Goal: Information Seeking & Learning: Learn about a topic

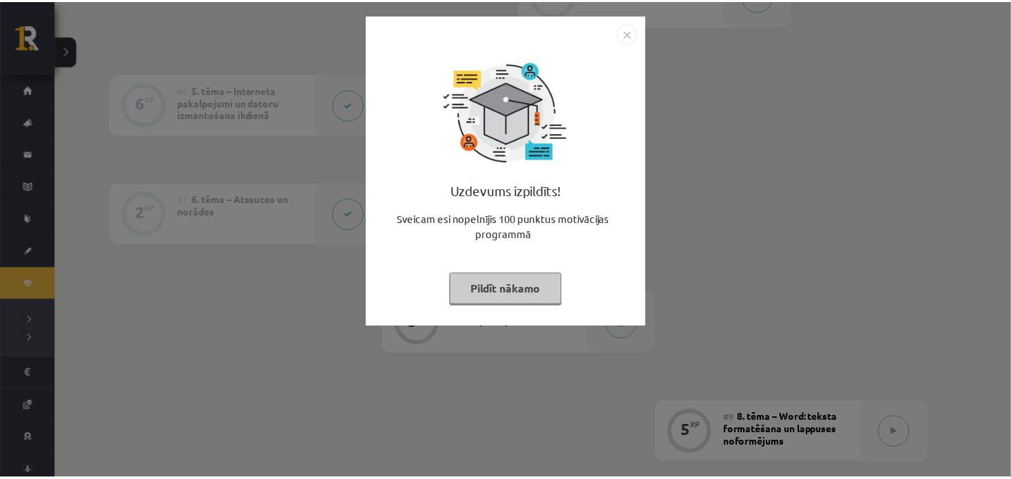
scroll to position [895, 0]
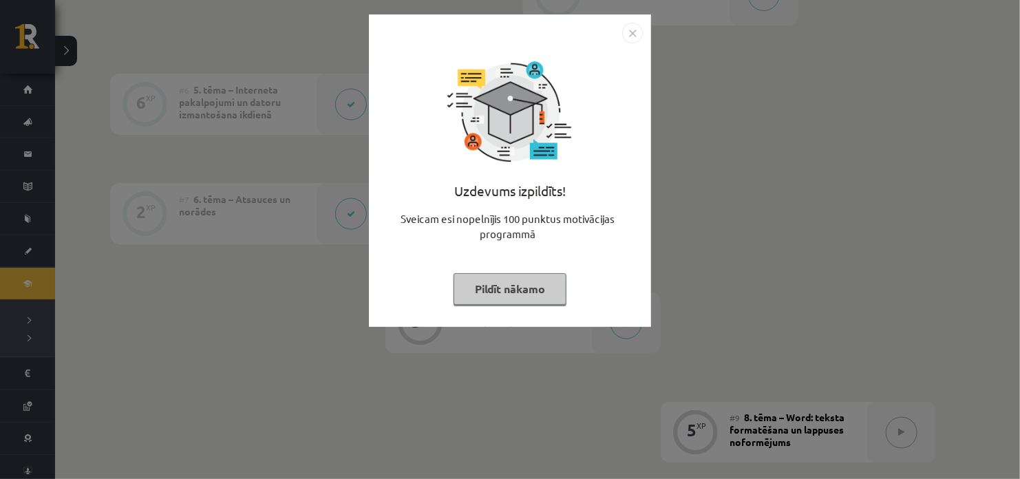
click at [529, 286] on button "Pildīt nākamo" at bounding box center [510, 289] width 113 height 32
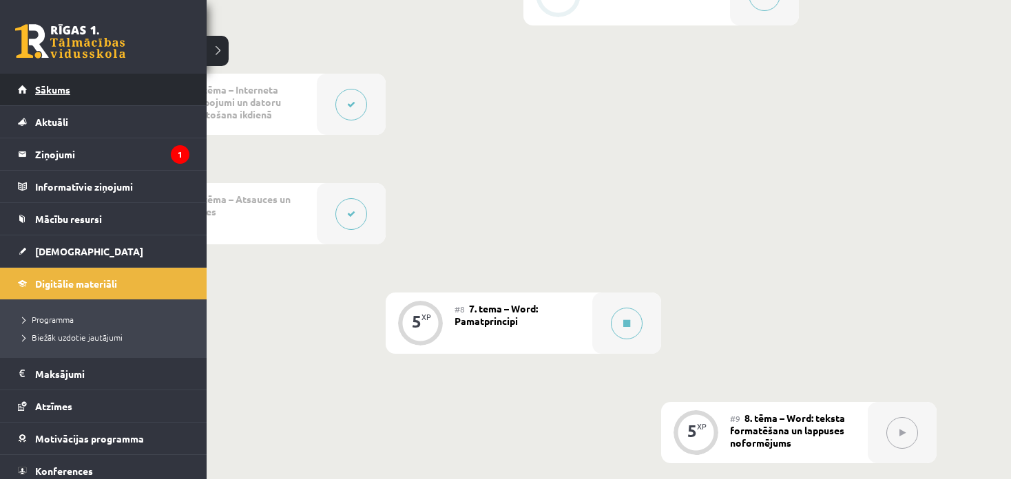
click at [21, 83] on link "Sākums" at bounding box center [103, 90] width 171 height 32
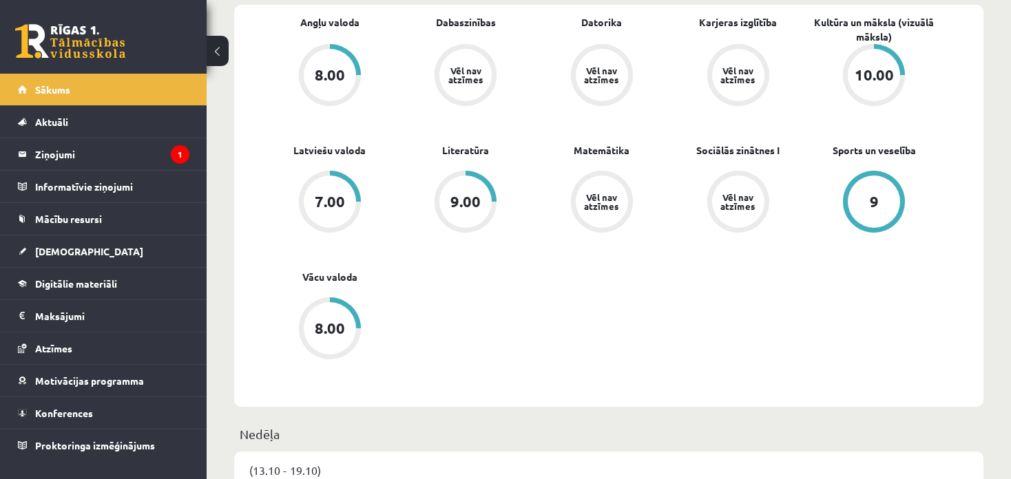
scroll to position [413, 0]
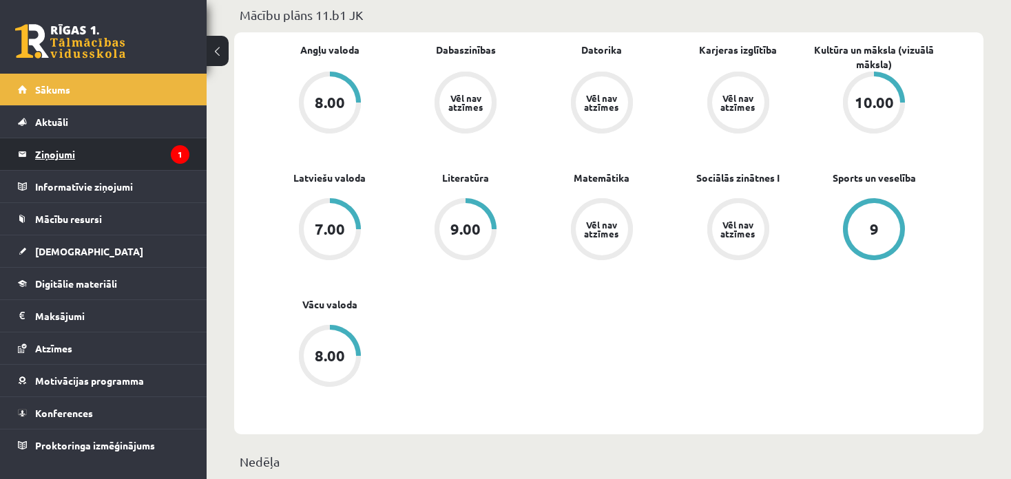
click at [71, 149] on legend "Ziņojumi 1" at bounding box center [112, 154] width 154 height 32
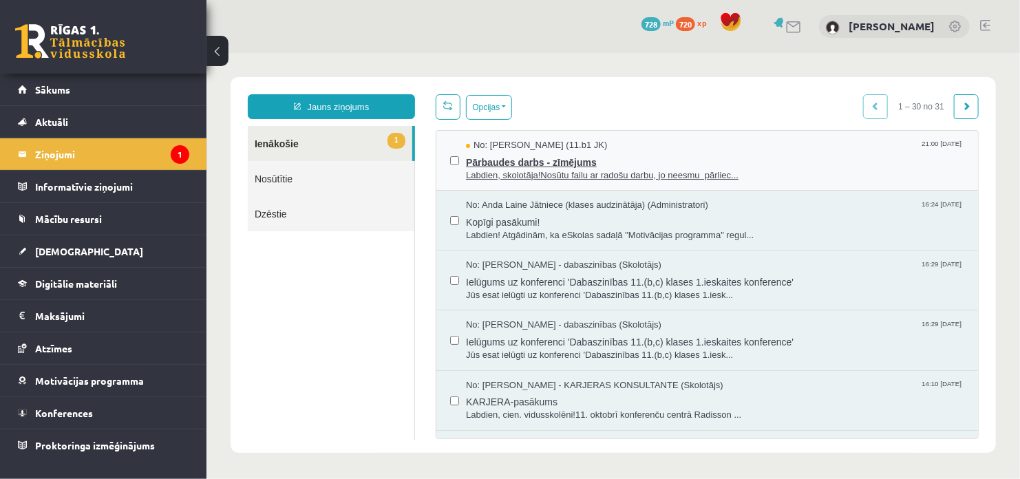
click at [586, 160] on span "Pārbaudes darbs - zīmējums" at bounding box center [714, 159] width 499 height 17
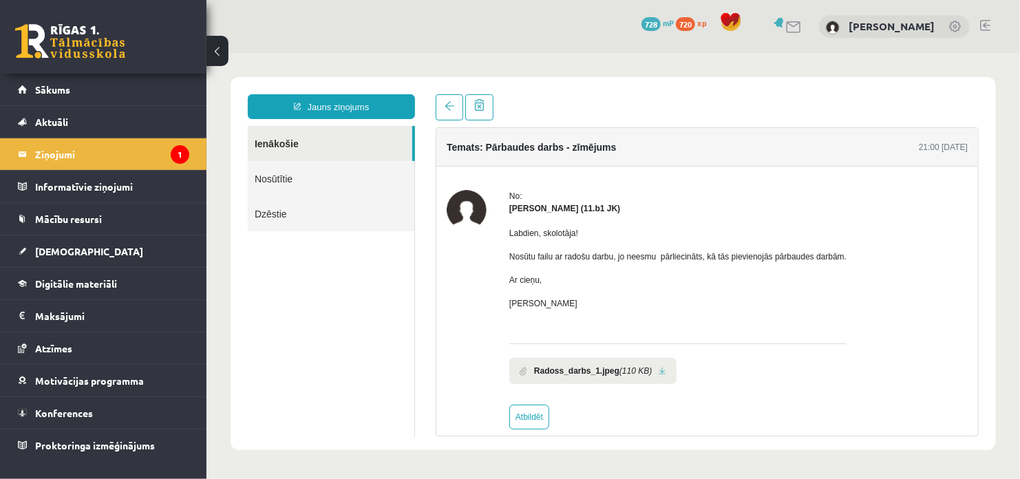
click at [658, 370] on link at bounding box center [662, 370] width 8 height 9
click at [94, 281] on span "Digitālie materiāli" at bounding box center [76, 283] width 82 height 12
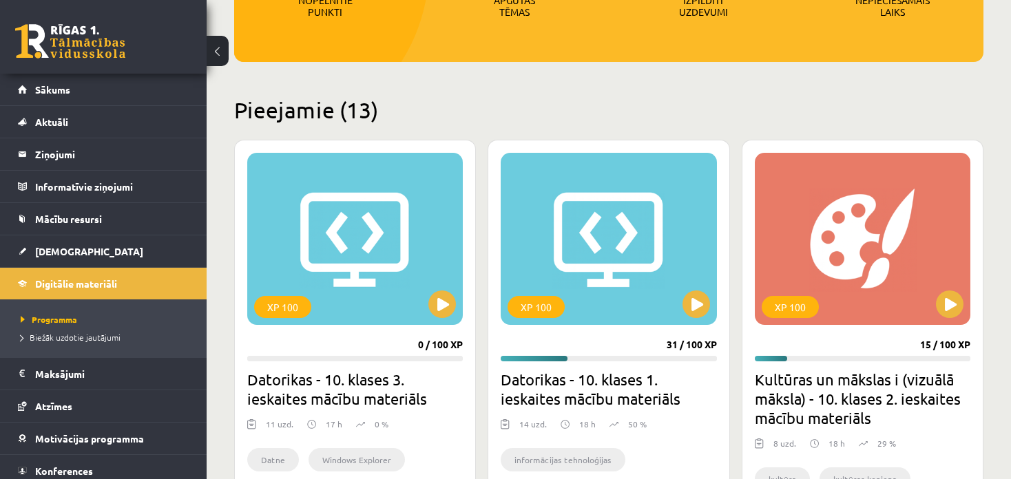
scroll to position [248, 0]
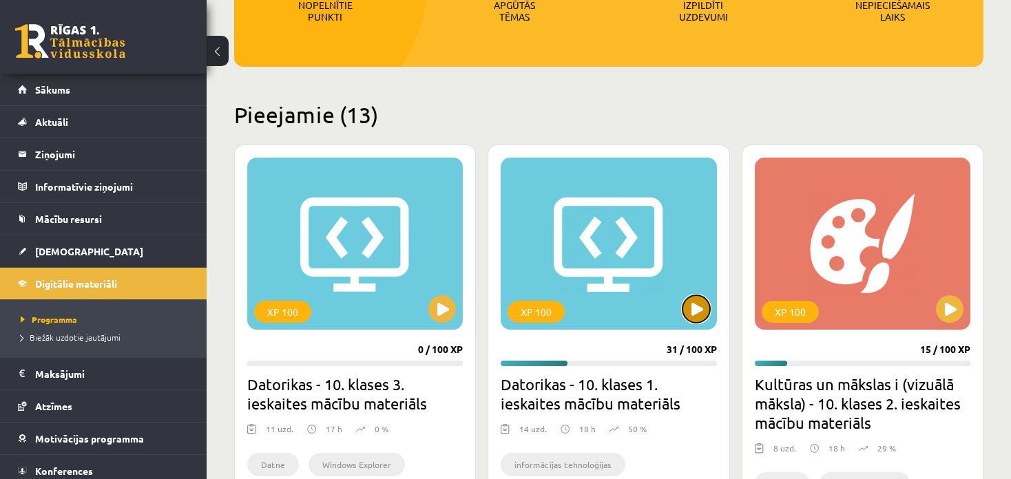
click at [700, 314] on button at bounding box center [696, 309] width 28 height 28
click at [571, 304] on div "XP 100" at bounding box center [609, 244] width 216 height 172
click at [536, 306] on div "XP 100" at bounding box center [535, 312] width 57 height 22
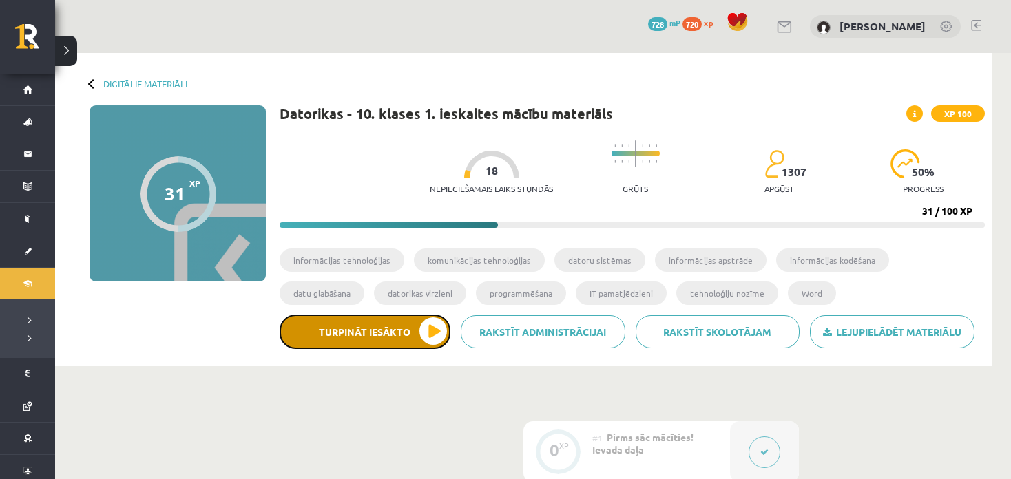
click at [377, 343] on button "Turpināt iesākto" at bounding box center [365, 332] width 171 height 34
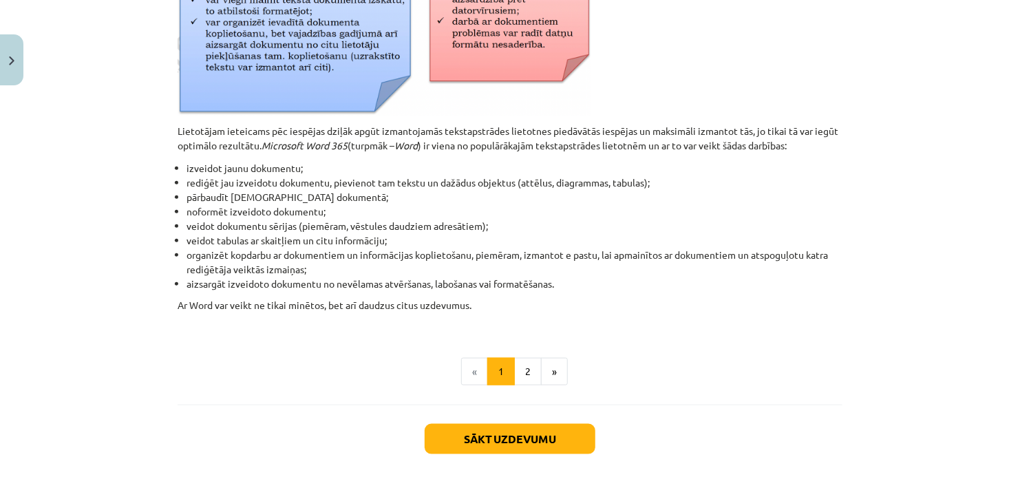
scroll to position [606, 0]
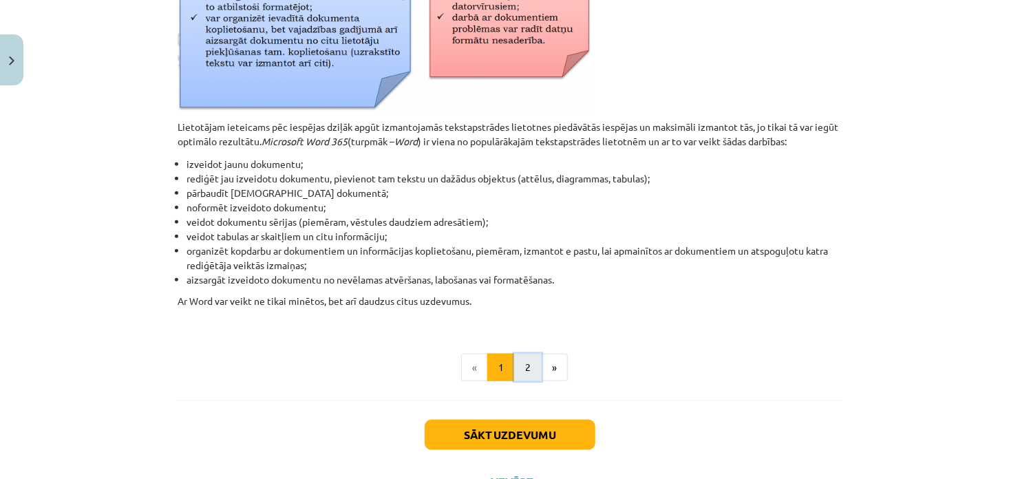
click at [519, 364] on button "2" at bounding box center [528, 368] width 28 height 28
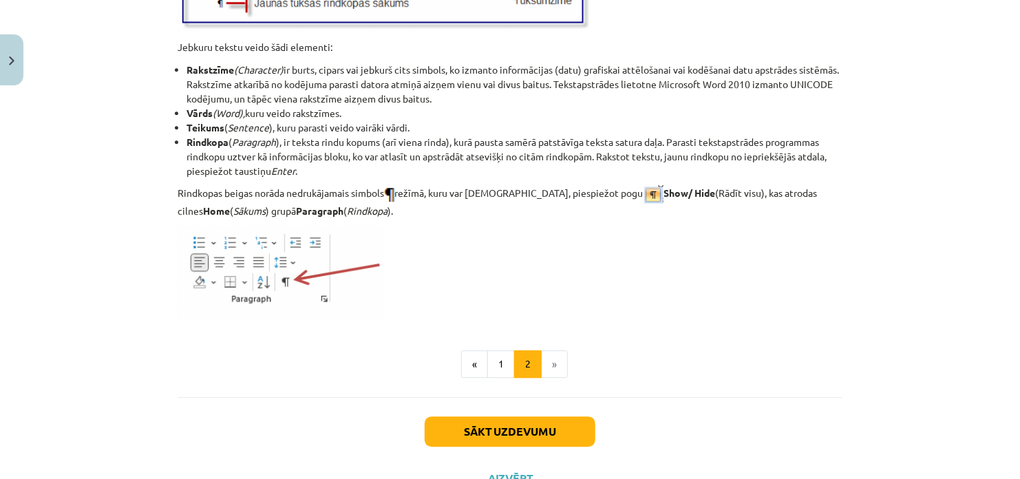
scroll to position [1724, 0]
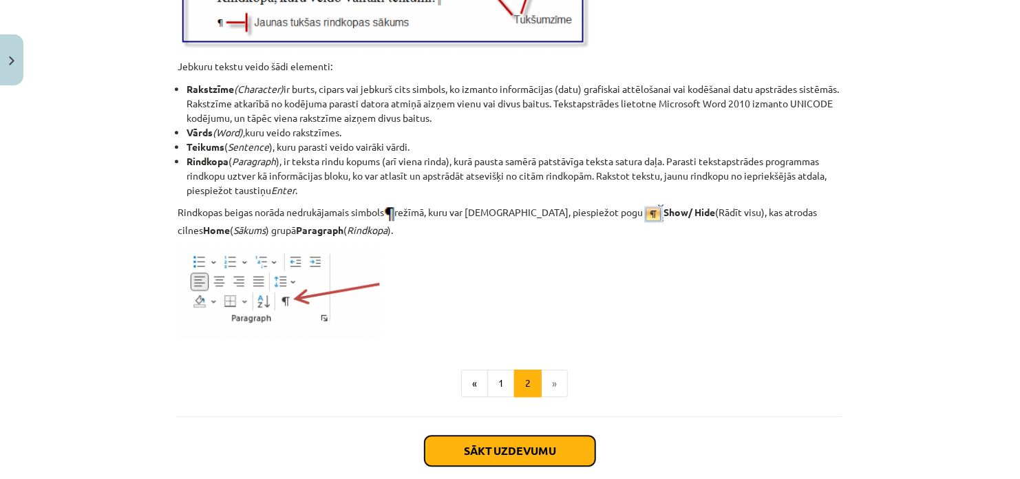
click at [578, 446] on button "Sākt uzdevumu" at bounding box center [510, 451] width 171 height 30
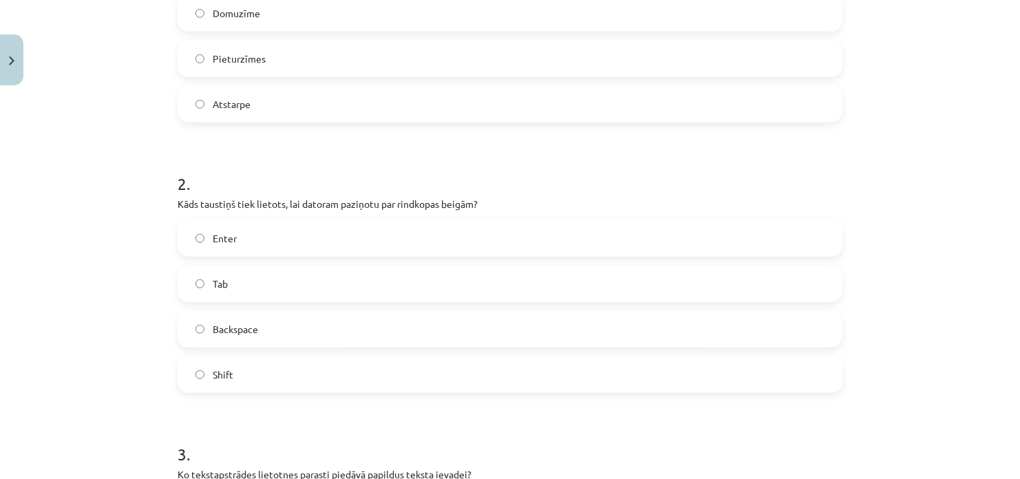
scroll to position [523, 0]
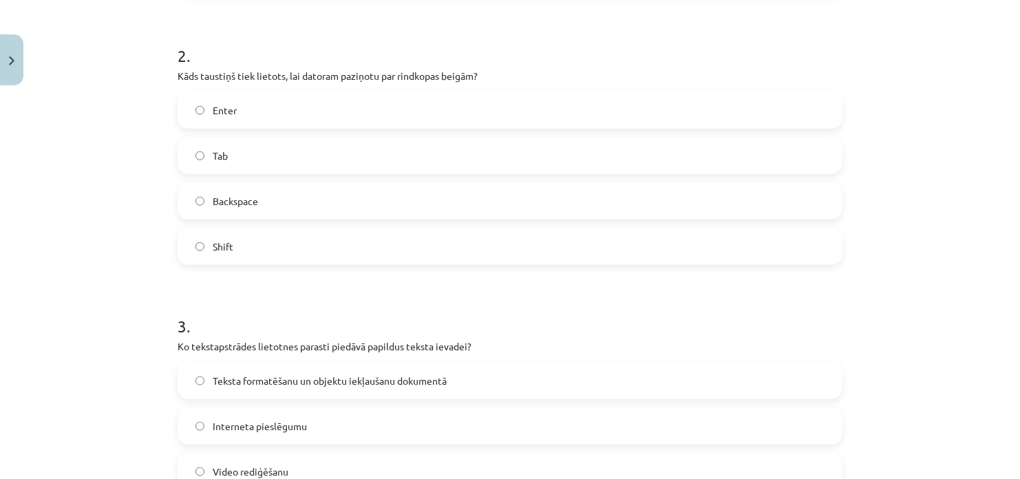
click at [313, 198] on label "Backspace" at bounding box center [510, 201] width 662 height 34
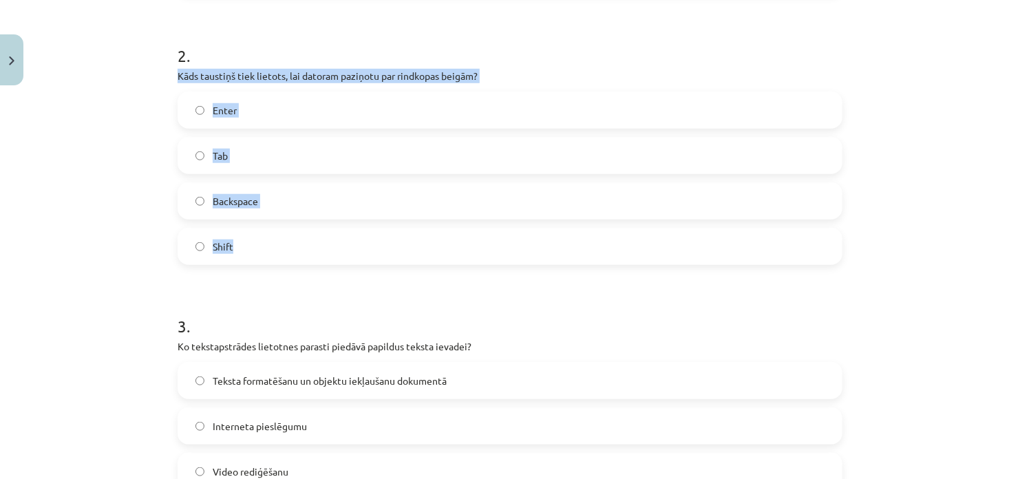
drag, startPoint x: 172, startPoint y: 78, endPoint x: 290, endPoint y: 261, distance: 217.7
click at [290, 261] on div "5 XP Saņemsi Viegls 1307 pilda Apraksts Uzdevums Palīdzība 1 . Kas parasti atda…" at bounding box center [510, 363] width 682 height 1588
copy div "Kāds taustiņš tiek lietots, lai datoram paziņotu par rindkopas beigām? Enter Ta…"
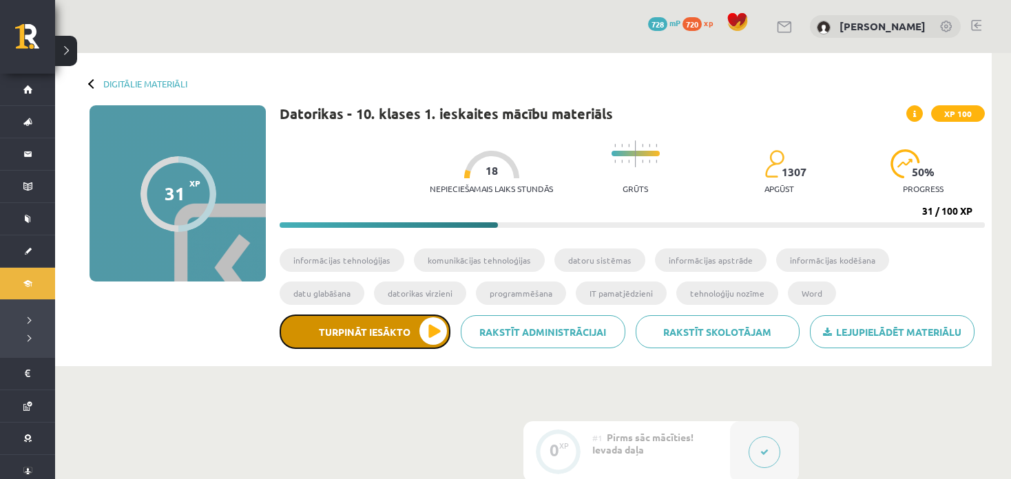
click at [379, 328] on button "Turpināt iesākto" at bounding box center [365, 332] width 171 height 34
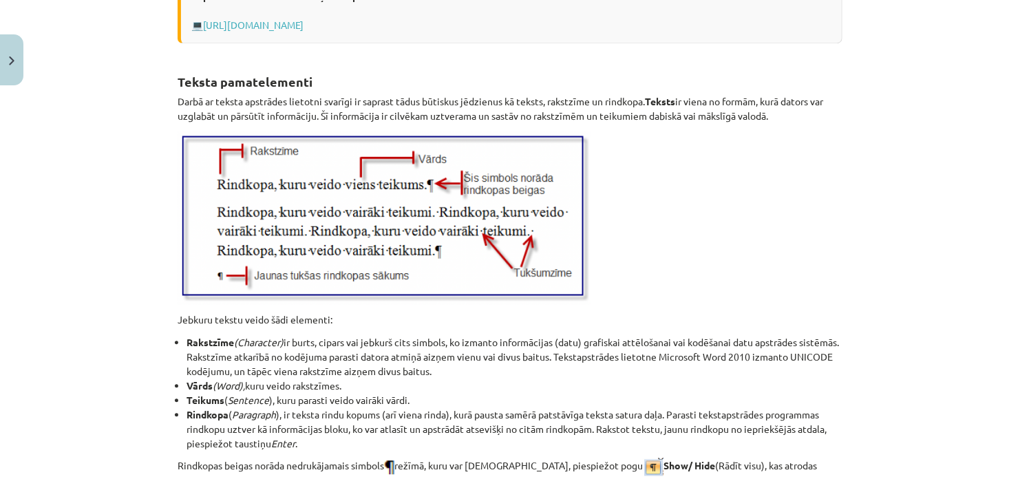
scroll to position [1799, 0]
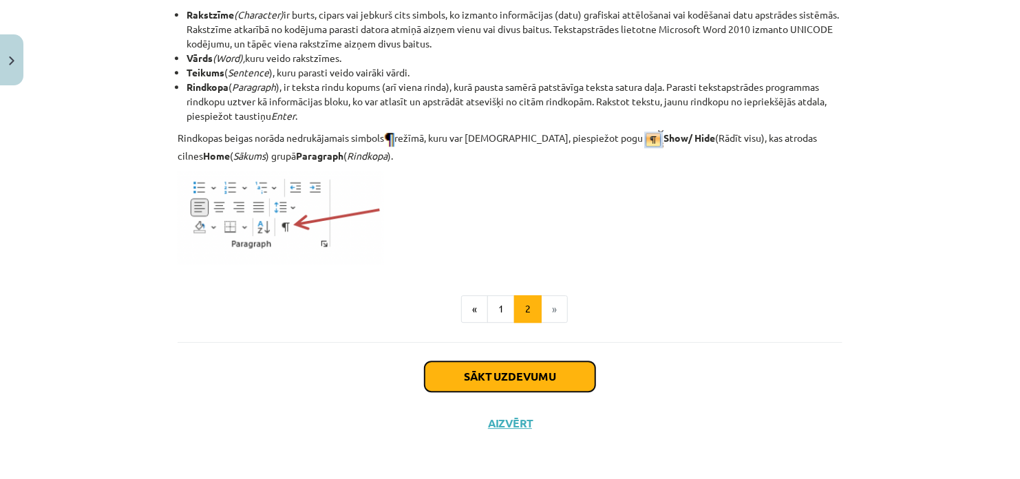
click at [552, 378] on button "Sākt uzdevumu" at bounding box center [510, 376] width 171 height 30
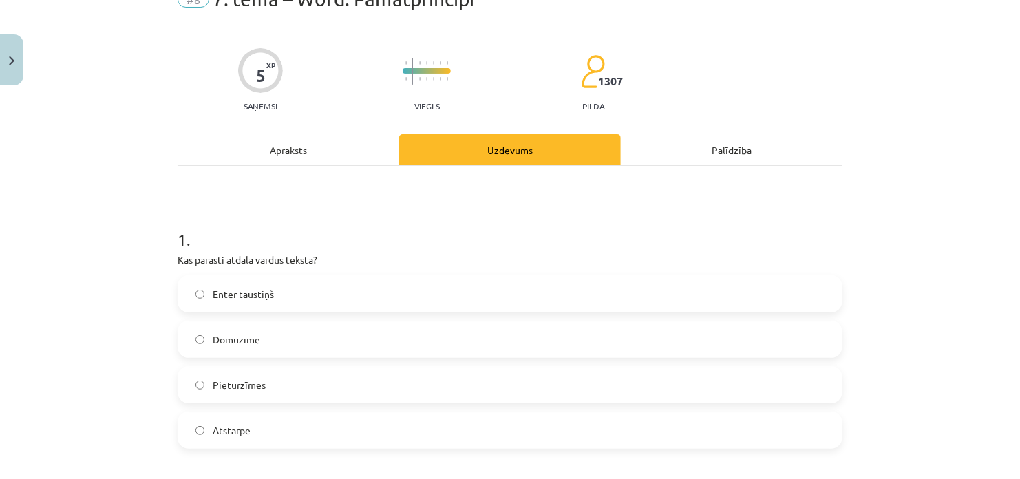
scroll to position [34, 0]
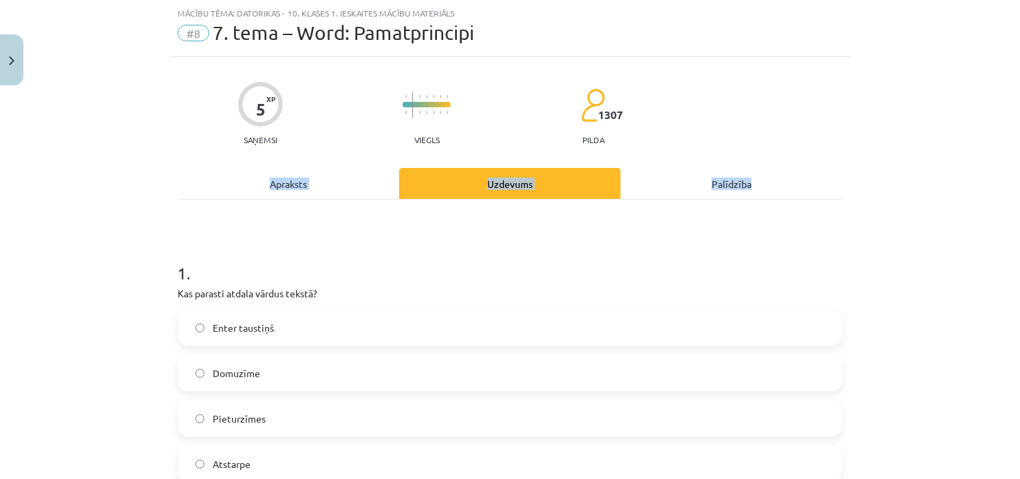
drag, startPoint x: 1010, startPoint y: 130, endPoint x: 1012, endPoint y: 150, distance: 20.1
click at [1012, 150] on div "Mācību tēma: Datorikas - 10. klases 1. ieskaites mācību materiāls #8 7. tema – …" at bounding box center [510, 239] width 1020 height 479
click at [982, 120] on div "Mācību tēma: Datorikas - 10. klases 1. ieskaites mācību materiāls #8 7. tema – …" at bounding box center [510, 239] width 1020 height 479
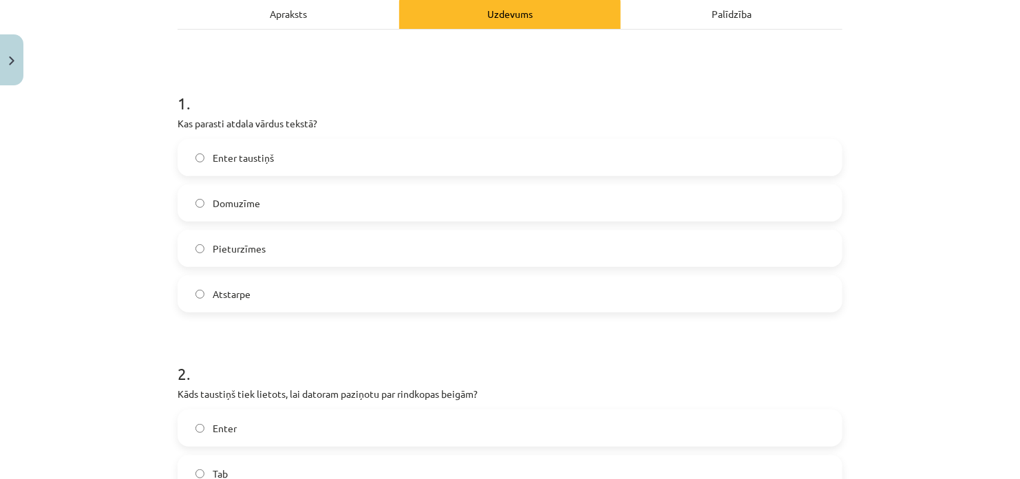
scroll to position [202, 0]
click at [444, 285] on label "Atstarpe" at bounding box center [510, 296] width 662 height 34
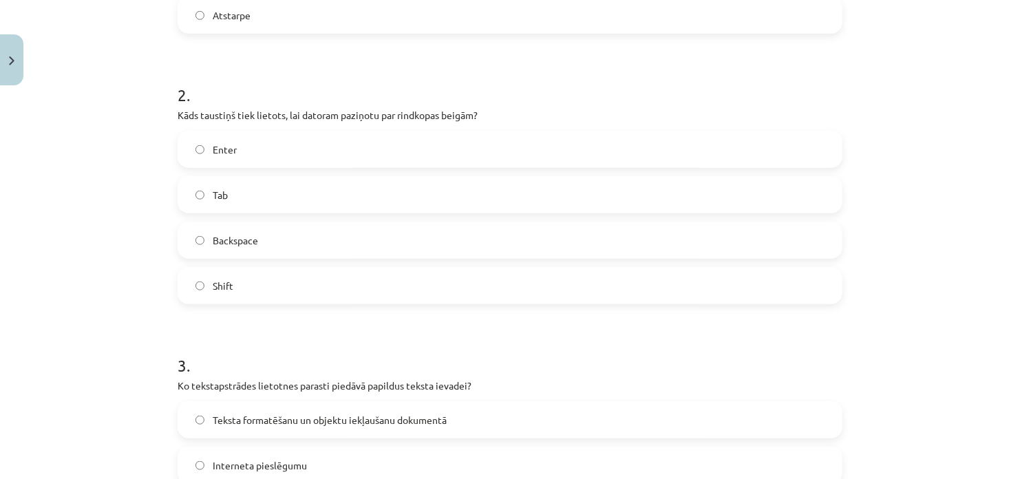
scroll to position [488, 0]
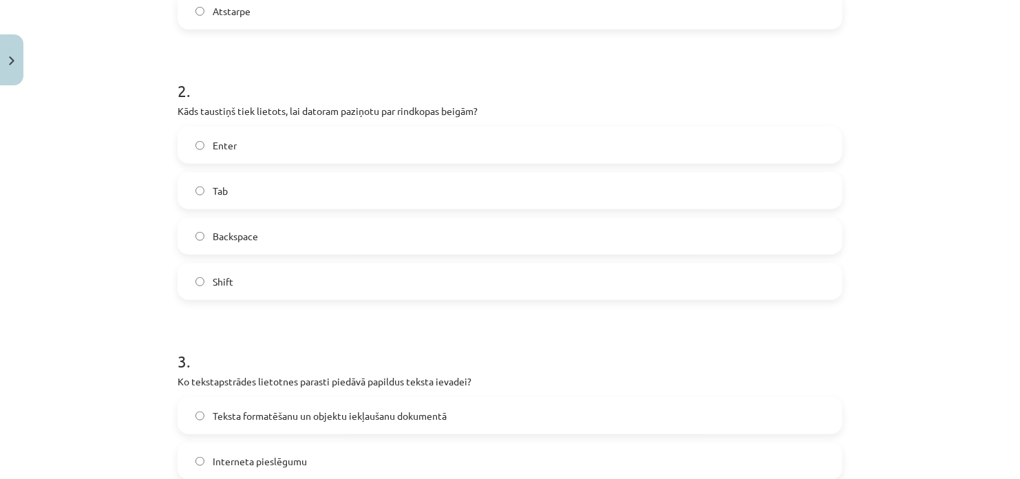
click at [457, 149] on label "Enter" at bounding box center [510, 145] width 662 height 34
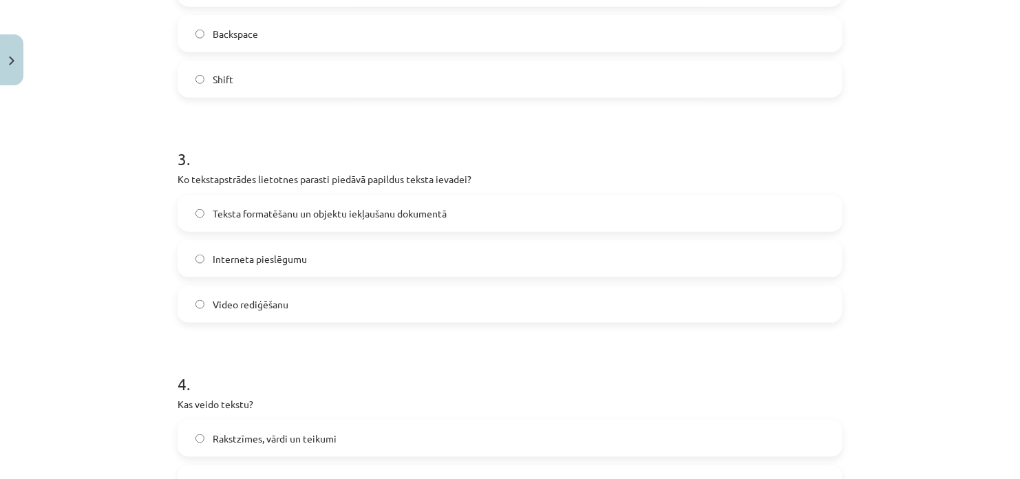
scroll to position [697, 0]
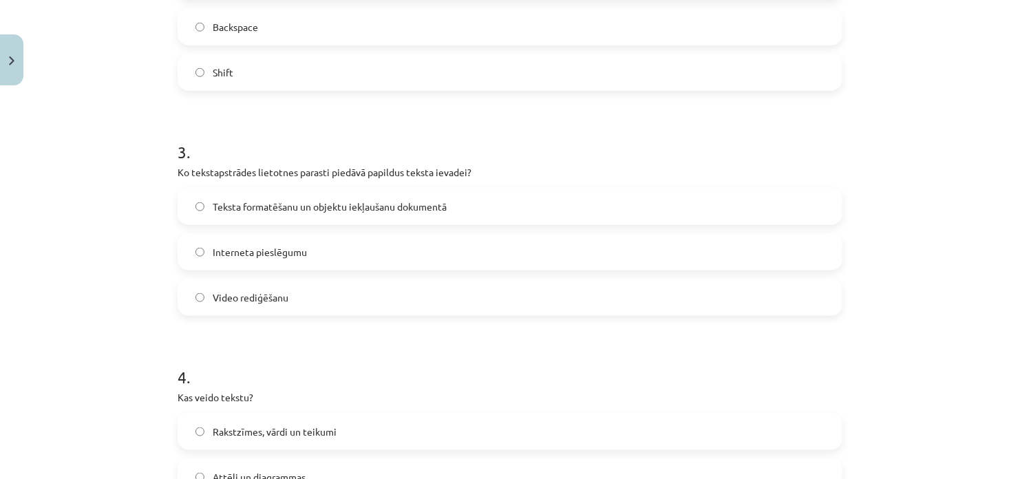
click at [717, 202] on label "Teksta formatēšanu un objektu iekļaušanu dokumentā" at bounding box center [510, 206] width 662 height 34
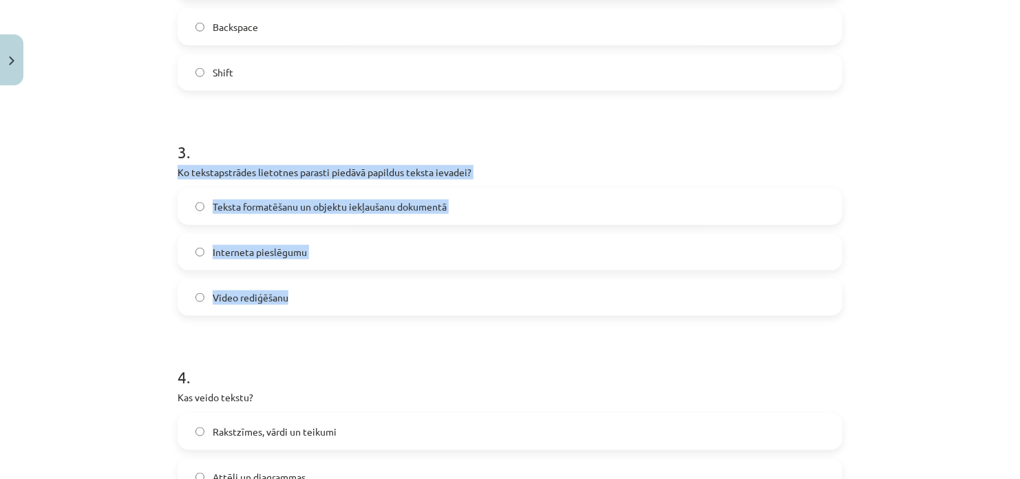
drag, startPoint x: 174, startPoint y: 171, endPoint x: 329, endPoint y: 291, distance: 195.9
click at [329, 291] on div "3 . Ko tekstapstrādes lietotnes parasti piedāvā papildus teksta ievadei? Teksta…" at bounding box center [510, 217] width 665 height 198
copy div "Ko tekstapstrādes lietotnes parasti piedāvā papildus teksta ievadei? Teksta for…"
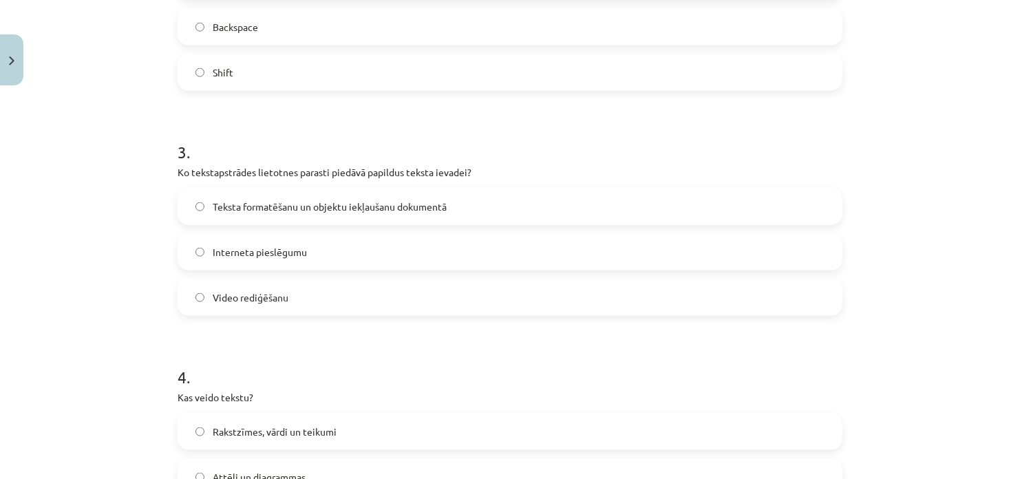
click at [976, 158] on div "Mācību tēma: Datorikas - 10. klases 1. ieskaites mācību materiāls #8 7. tema – …" at bounding box center [510, 239] width 1020 height 479
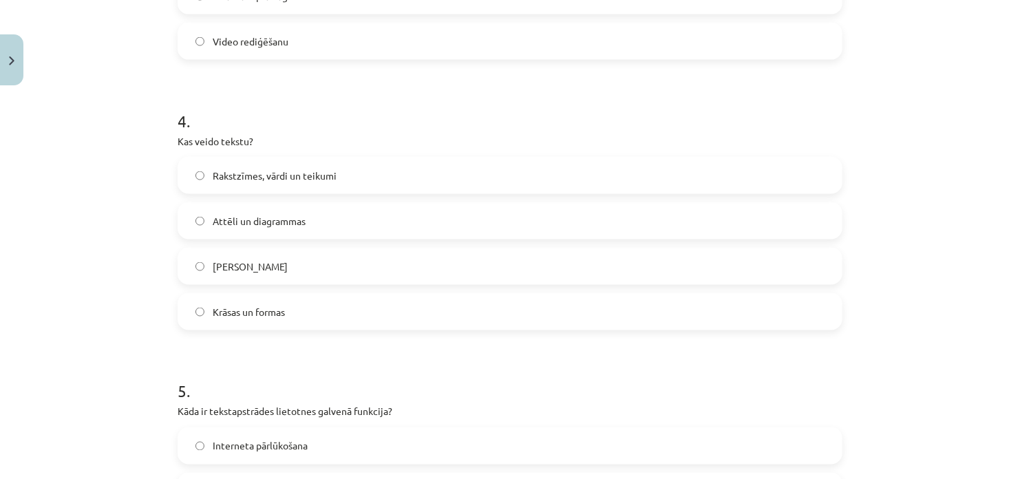
scroll to position [948, 0]
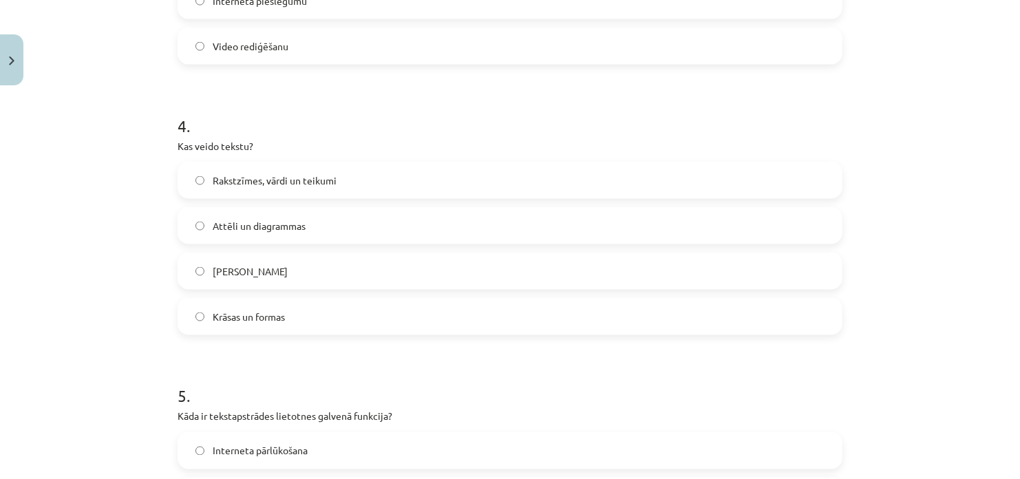
click at [439, 178] on label "Rakstzīmes, vārdi un teikumi" at bounding box center [510, 180] width 662 height 34
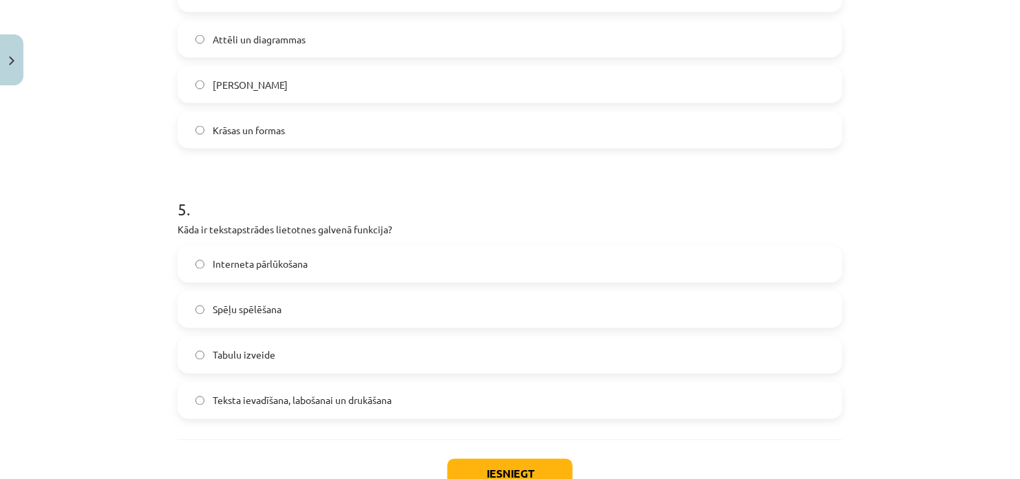
scroll to position [1145, 0]
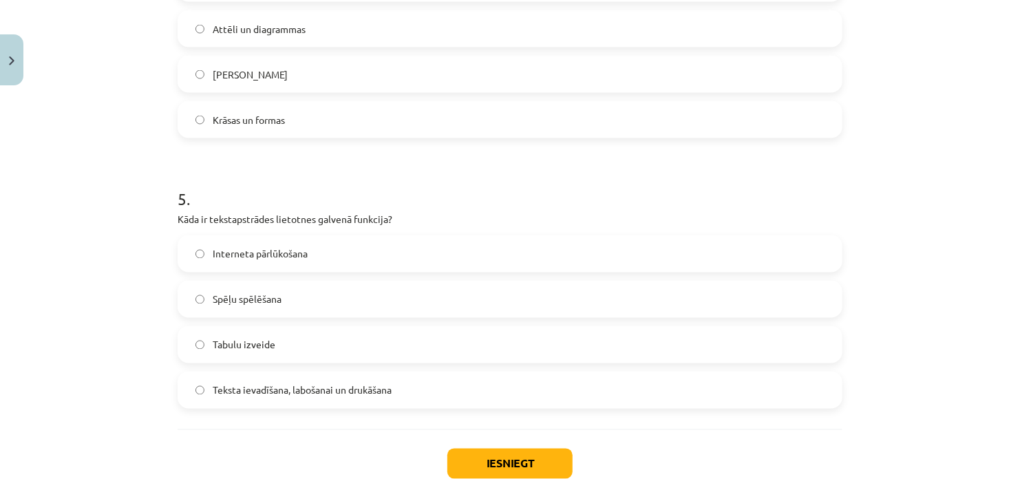
click at [555, 399] on label "Teksta ievadīšana, labošanai un drukāšana" at bounding box center [510, 390] width 662 height 34
click at [468, 461] on button "Iesniegt" at bounding box center [510, 464] width 125 height 30
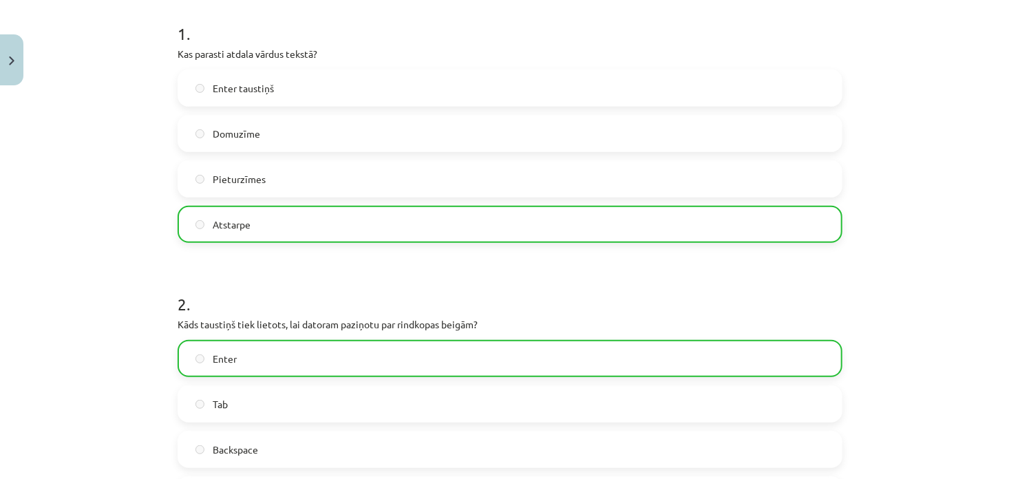
scroll to position [1277, 0]
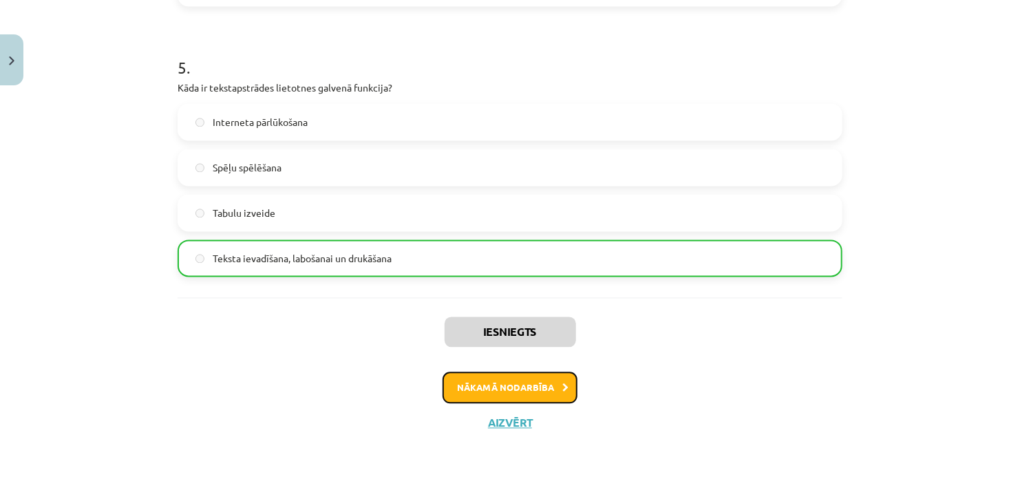
click at [549, 389] on button "Nākamā nodarbība" at bounding box center [510, 388] width 135 height 32
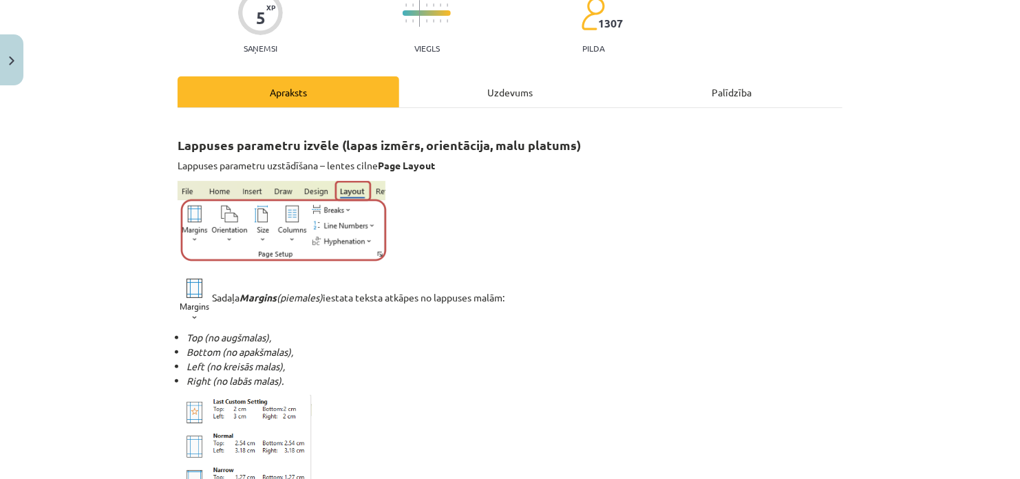
scroll to position [34, 0]
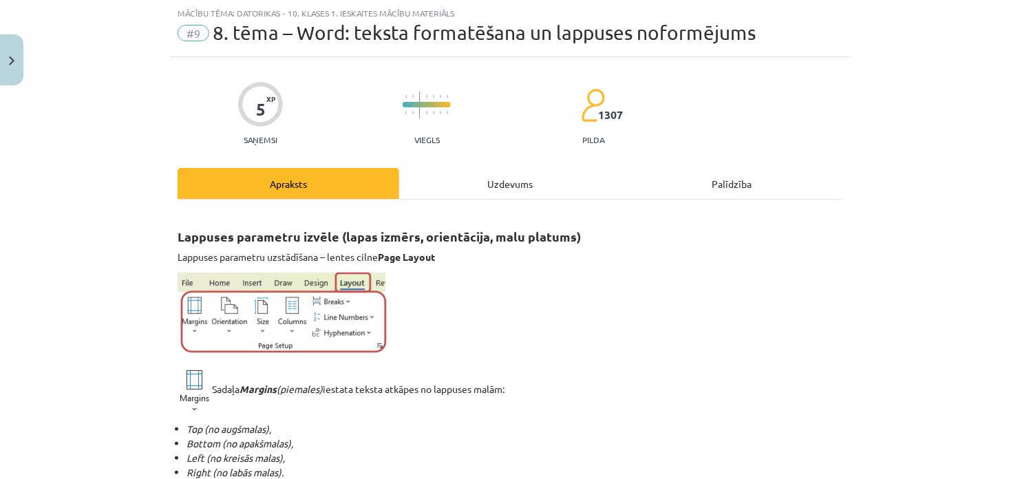
click at [702, 395] on p "Sadaļa Margins (piemales) iestata teksta atkāpes no lappuses malām:" at bounding box center [510, 391] width 665 height 46
click at [682, 353] on p at bounding box center [510, 316] width 665 height 87
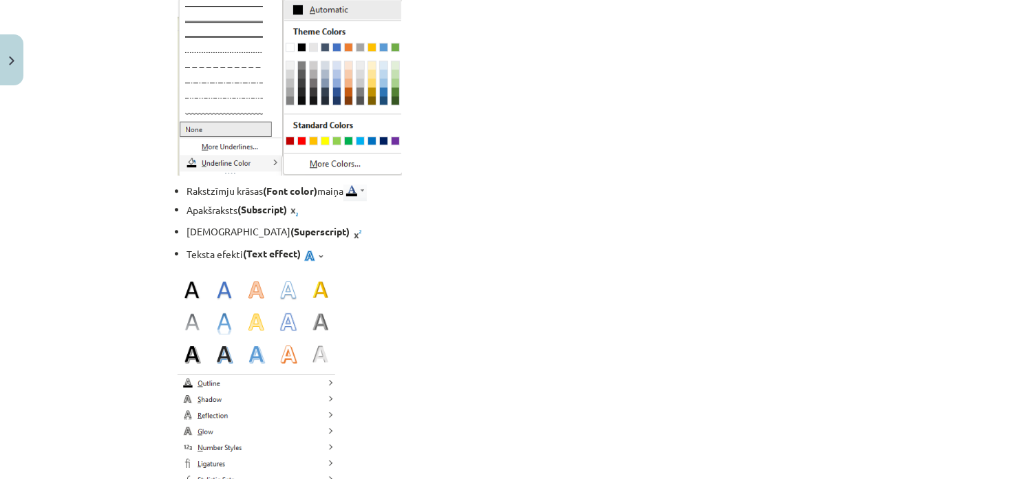
scroll to position [1806, 0]
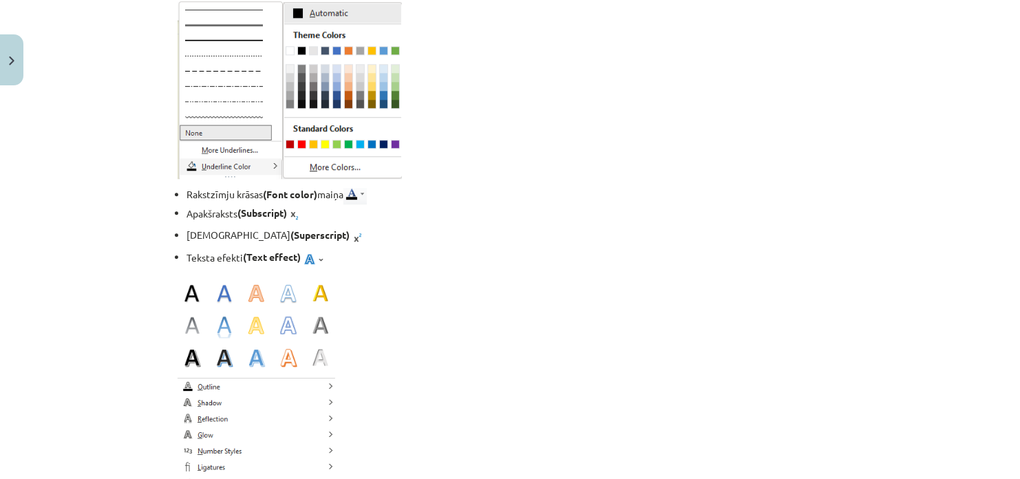
drag, startPoint x: 1003, startPoint y: 297, endPoint x: 1020, endPoint y: 370, distance: 75.5
click at [1020, 370] on div "Mācību tēma: Datorikas - 10. klases 1. ieskaites mācību materiāls #9 8. tēma – …" at bounding box center [510, 239] width 1020 height 479
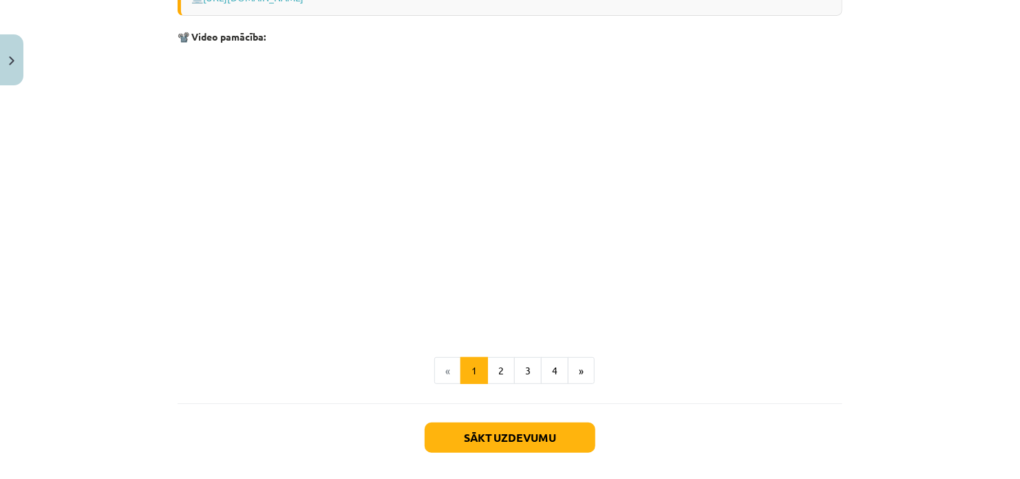
scroll to position [2780, 0]
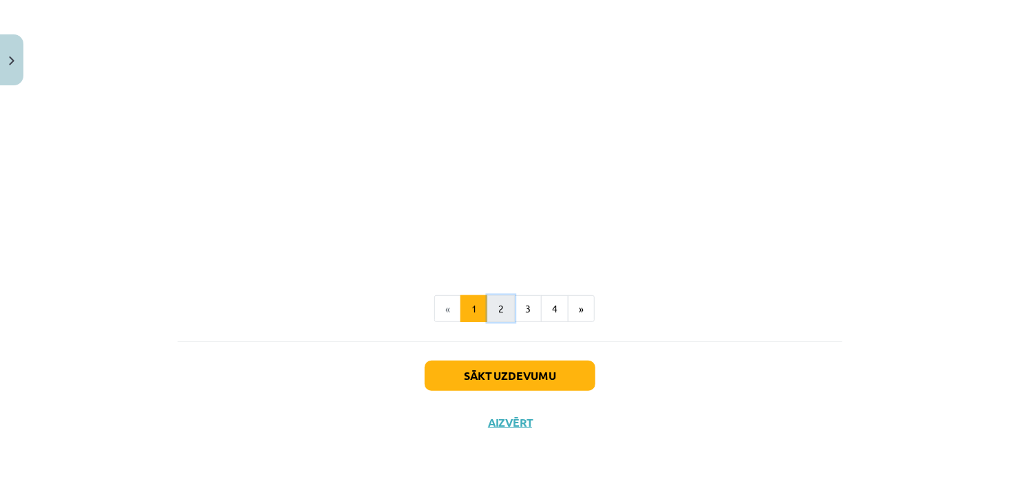
click at [500, 313] on button "2" at bounding box center [502, 309] width 28 height 28
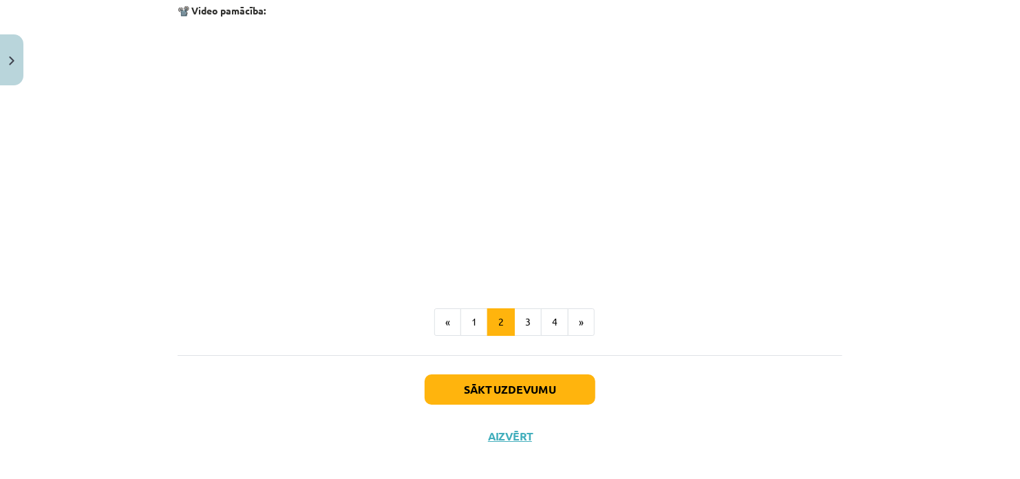
scroll to position [2150, 0]
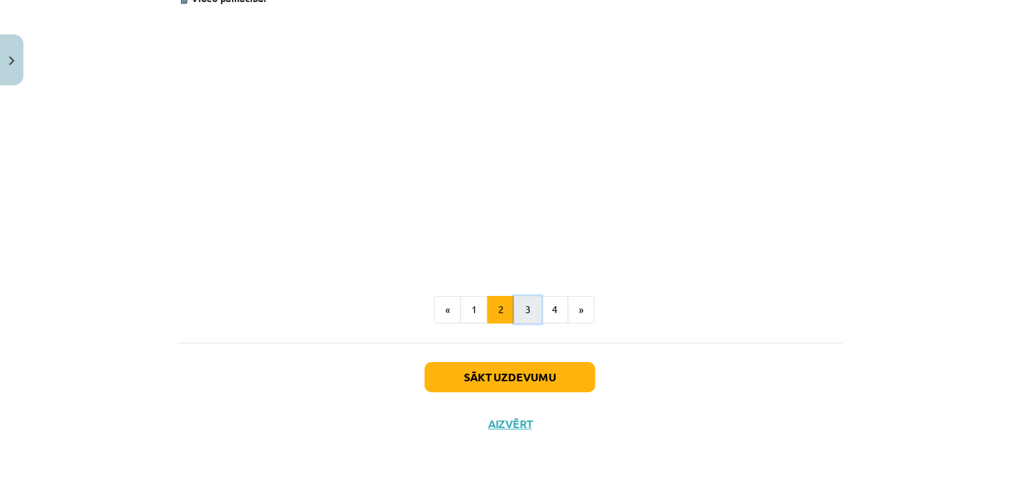
click at [531, 317] on button "3" at bounding box center [528, 310] width 28 height 28
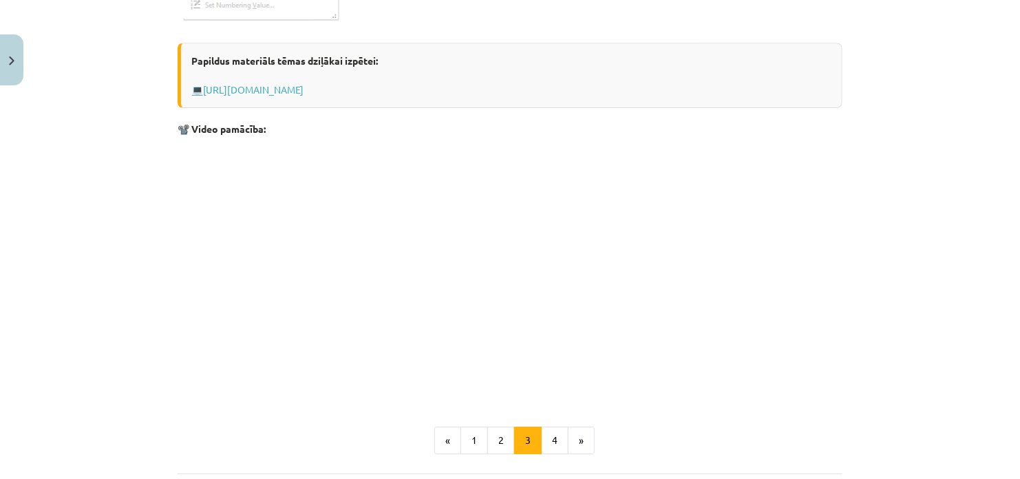
scroll to position [2172, 0]
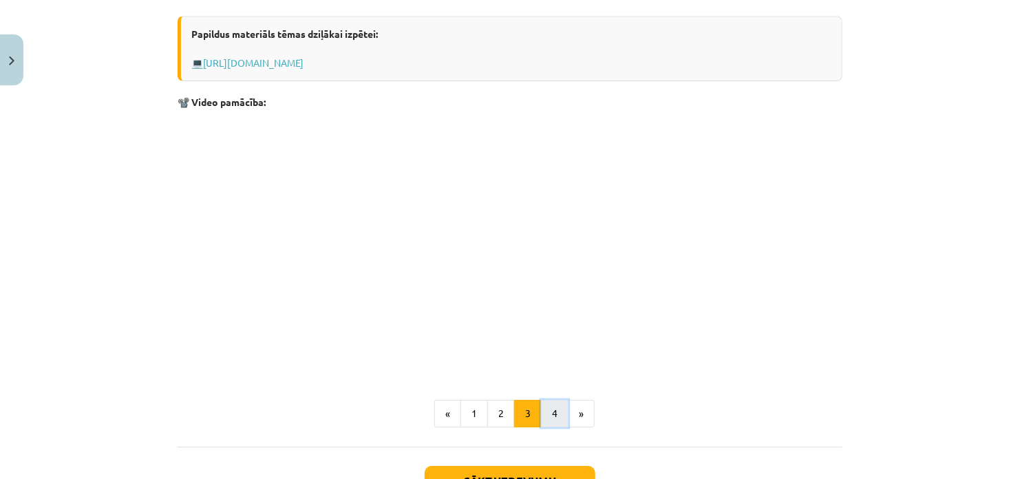
click at [554, 406] on button "4" at bounding box center [555, 414] width 28 height 28
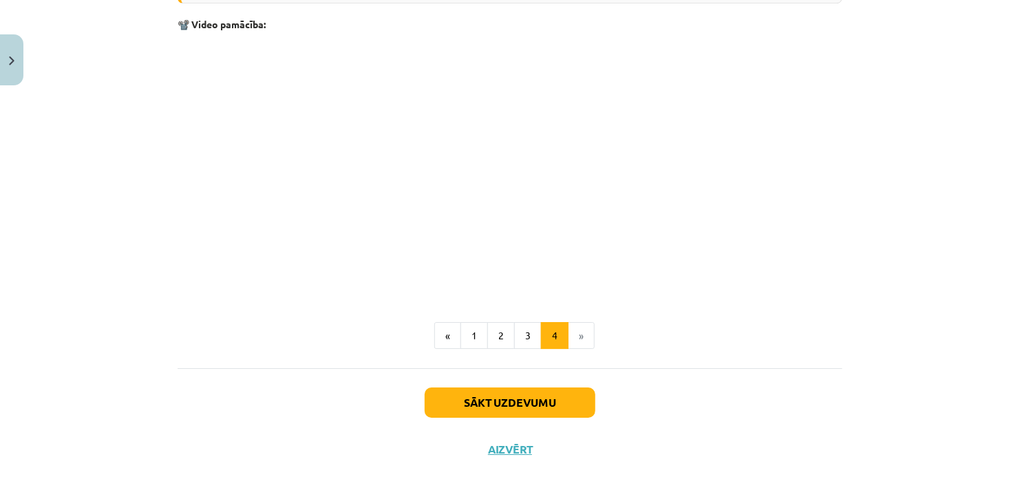
scroll to position [2080, 0]
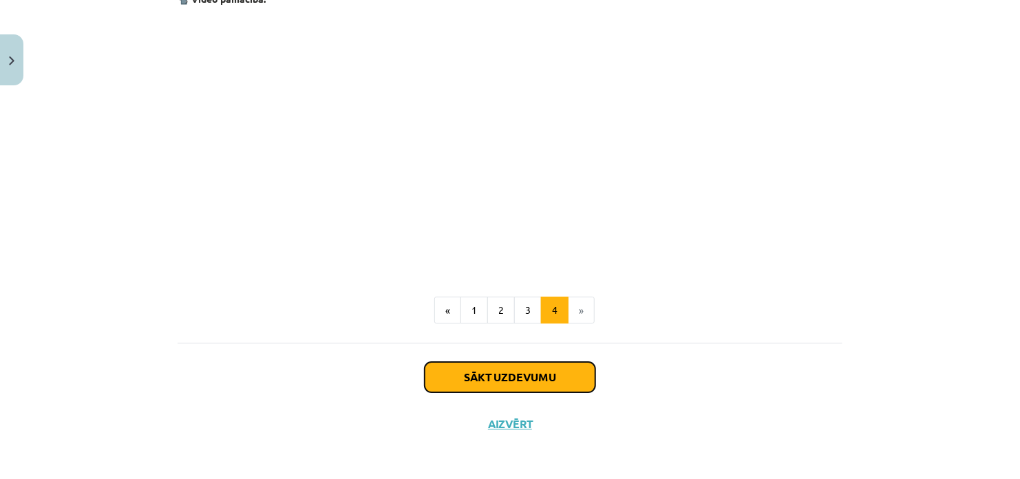
click at [551, 370] on button "Sākt uzdevumu" at bounding box center [510, 377] width 171 height 30
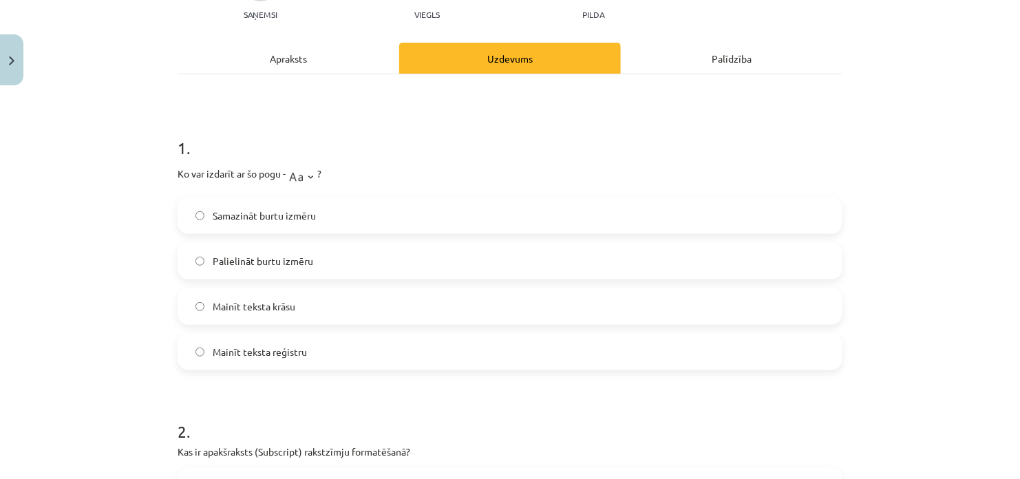
scroll to position [164, 0]
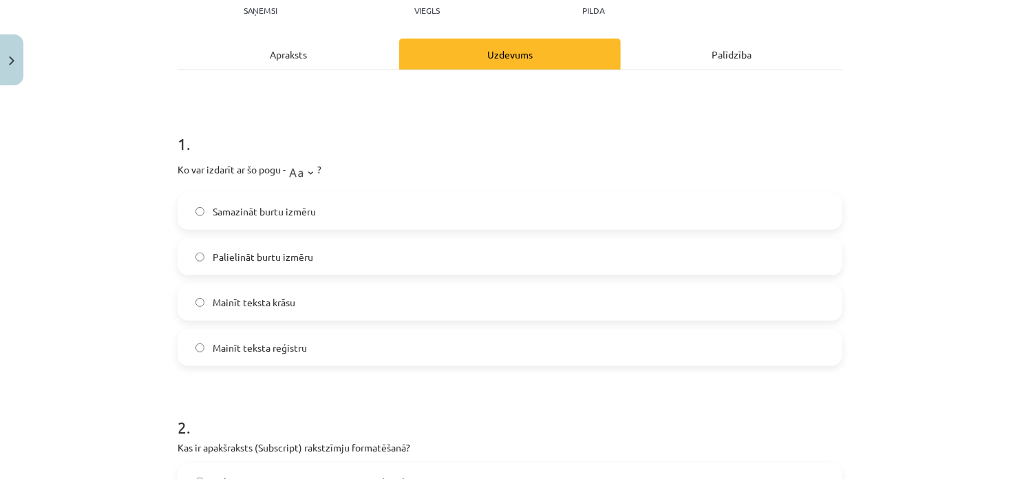
click at [345, 361] on label "Mainīt teksta reģistru" at bounding box center [510, 348] width 662 height 34
click at [293, 51] on div "Apraksts" at bounding box center [289, 54] width 222 height 31
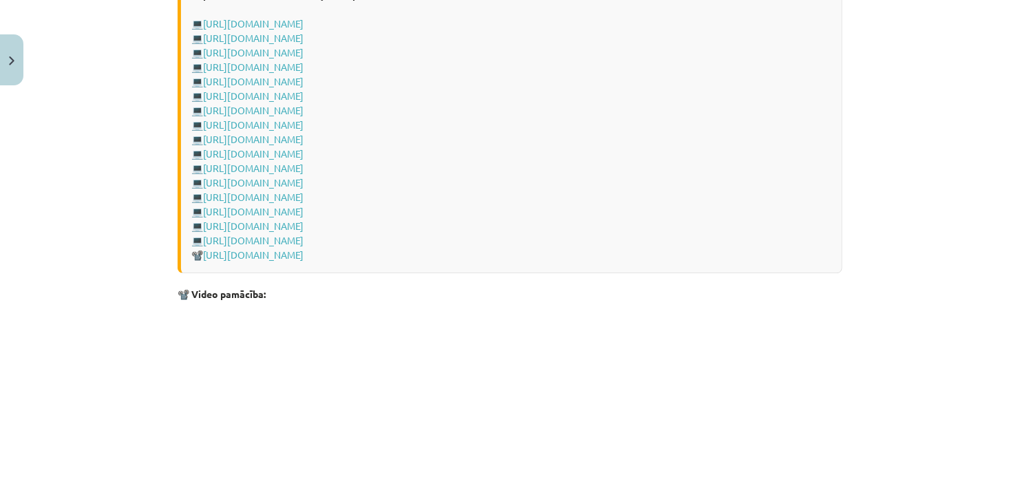
scroll to position [2080, 0]
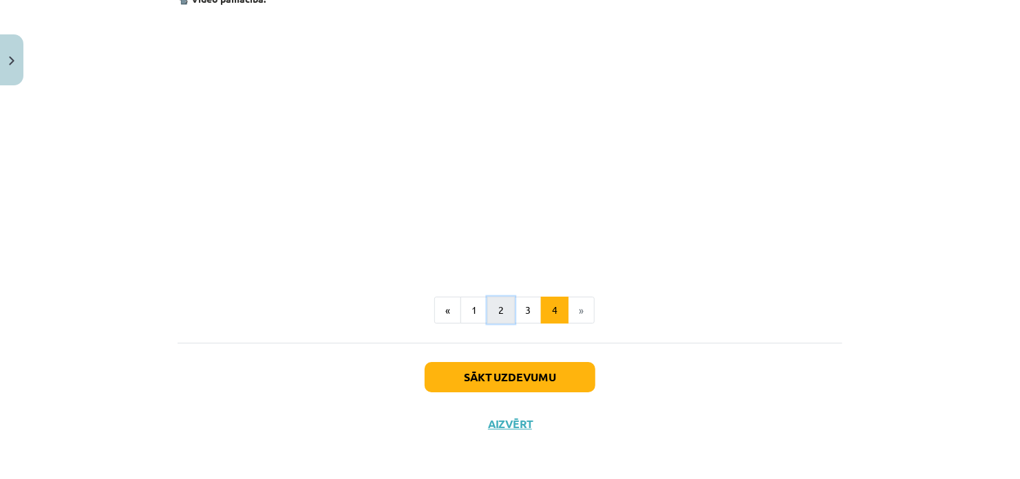
click at [508, 315] on button "2" at bounding box center [502, 311] width 28 height 28
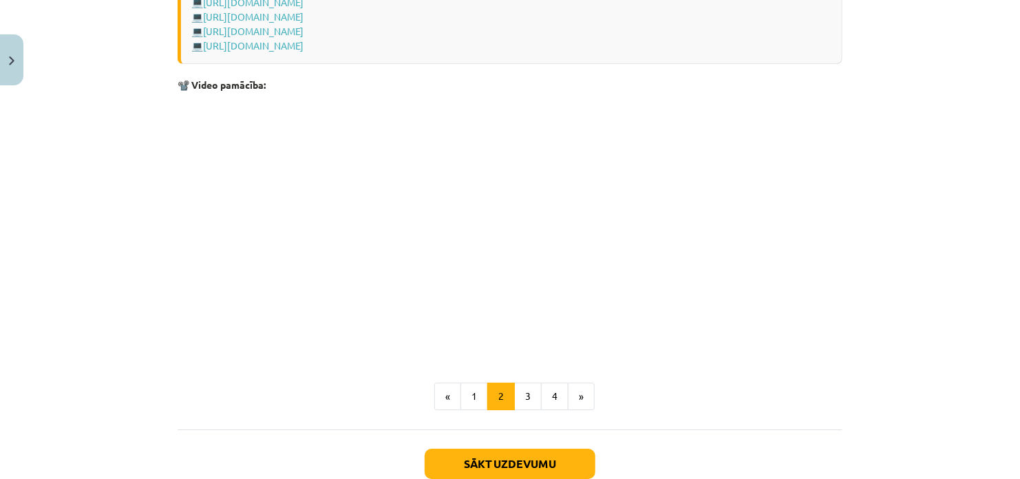
scroll to position [2152, 0]
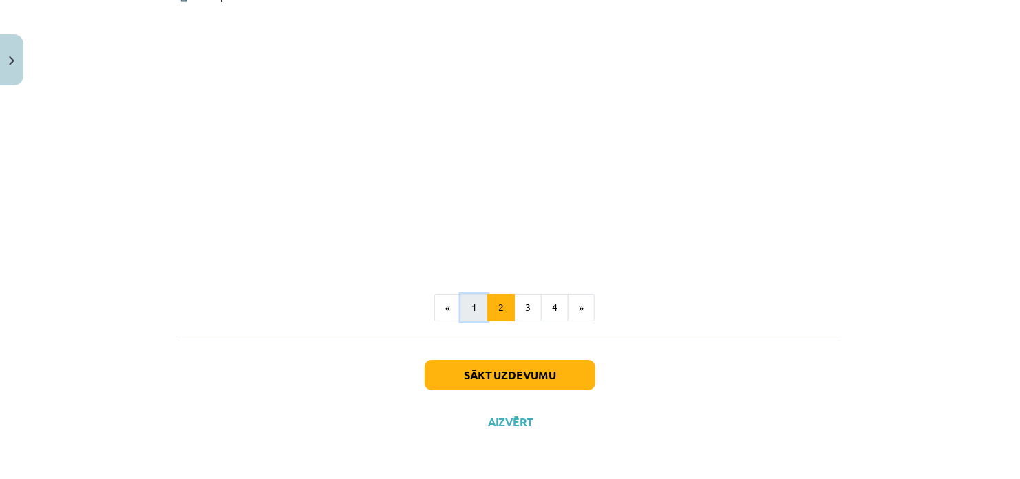
click at [466, 301] on button "1" at bounding box center [475, 308] width 28 height 28
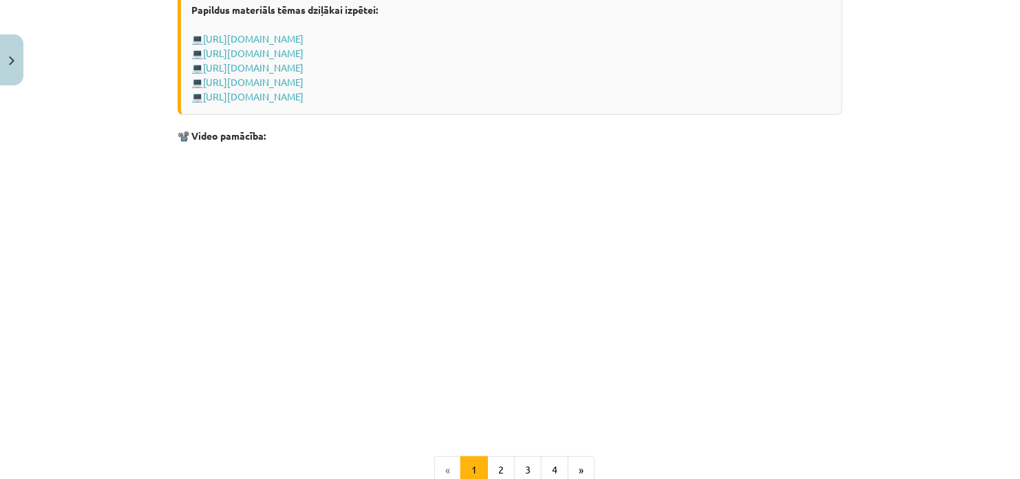
scroll to position [2780, 0]
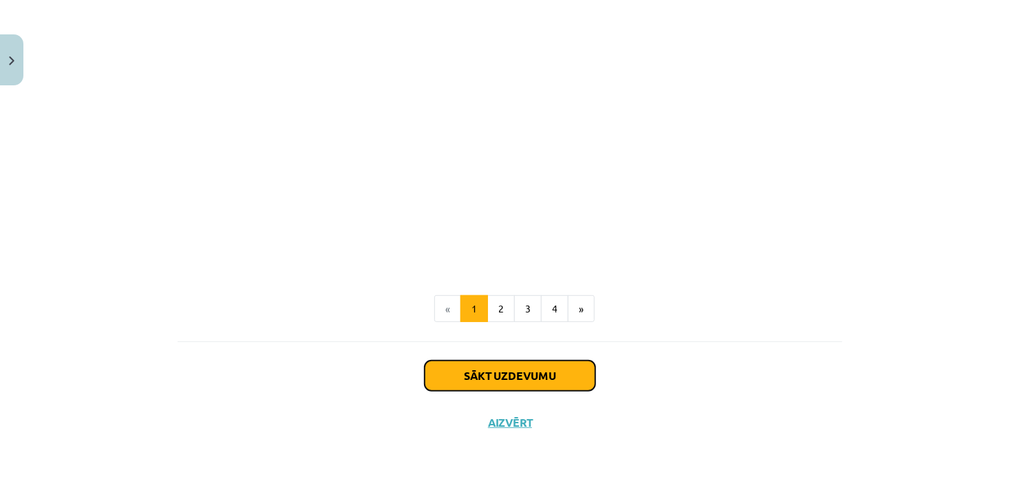
click at [569, 386] on button "Sākt uzdevumu" at bounding box center [510, 376] width 171 height 30
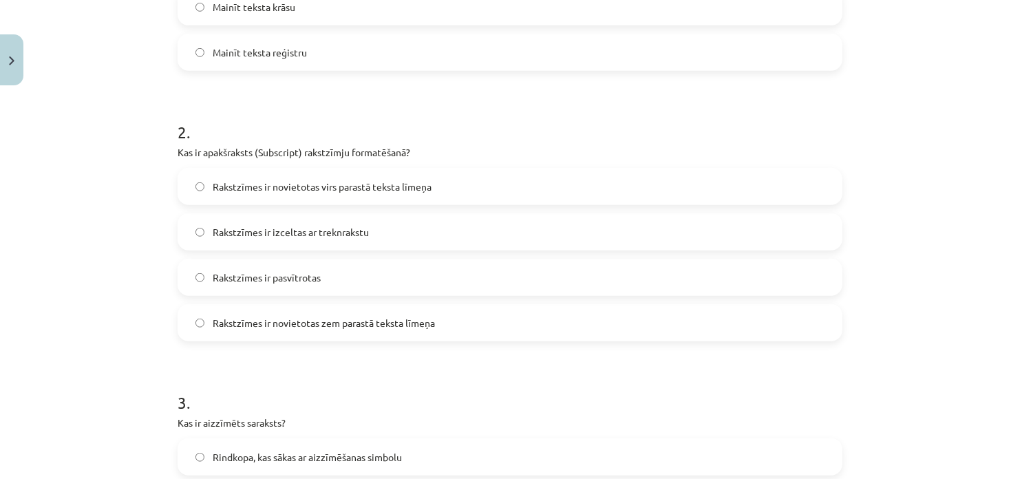
scroll to position [468, 0]
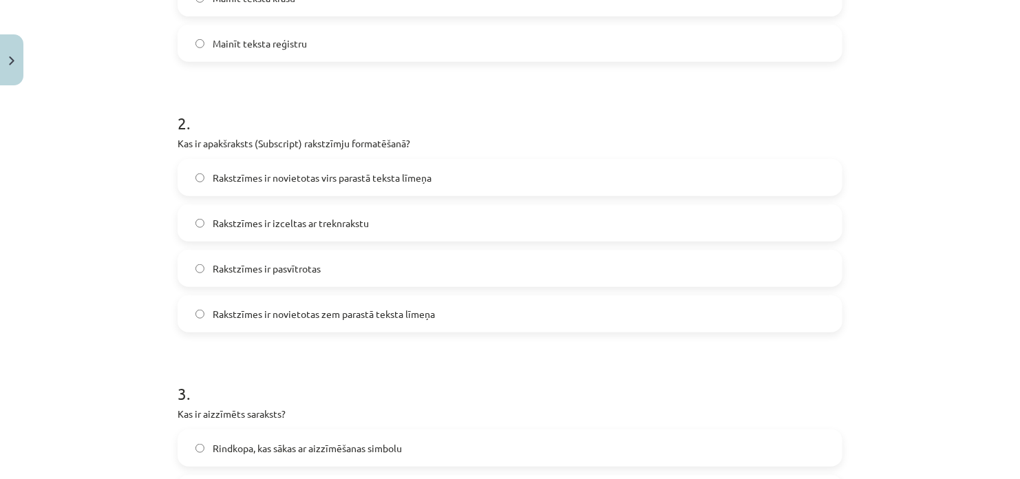
click at [600, 273] on label "Rakstzīmes ir pasvītrotas" at bounding box center [510, 268] width 662 height 34
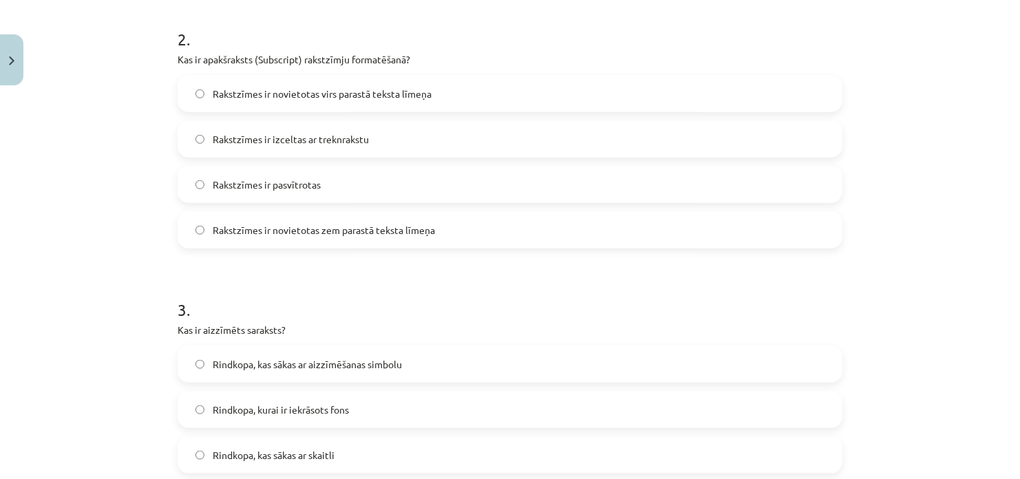
scroll to position [535, 0]
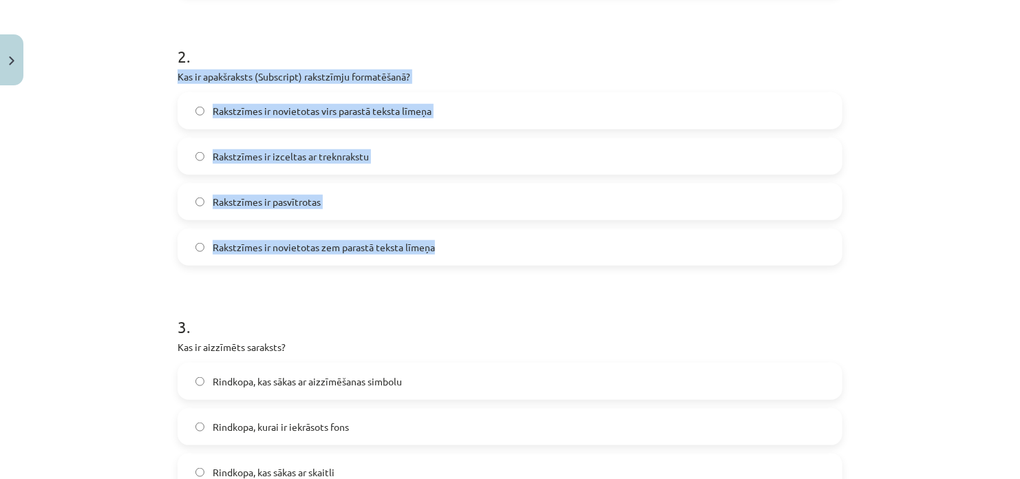
drag, startPoint x: 174, startPoint y: 69, endPoint x: 478, endPoint y: 244, distance: 351.0
click at [478, 244] on div "2 . Kas ir apakšraksts (Subscript) rakstzīmju formatēšanā? Rakstzīmes ir noviet…" at bounding box center [510, 144] width 665 height 243
copy div "Kas ir apakšraksts (Subscript) rakstzīmju formatēšanā? Rakstzīmes ir novietotas…"
click at [206, 242] on label "Rakstzīmes ir novietotas zem parastā teksta līmeņa" at bounding box center [510, 247] width 662 height 34
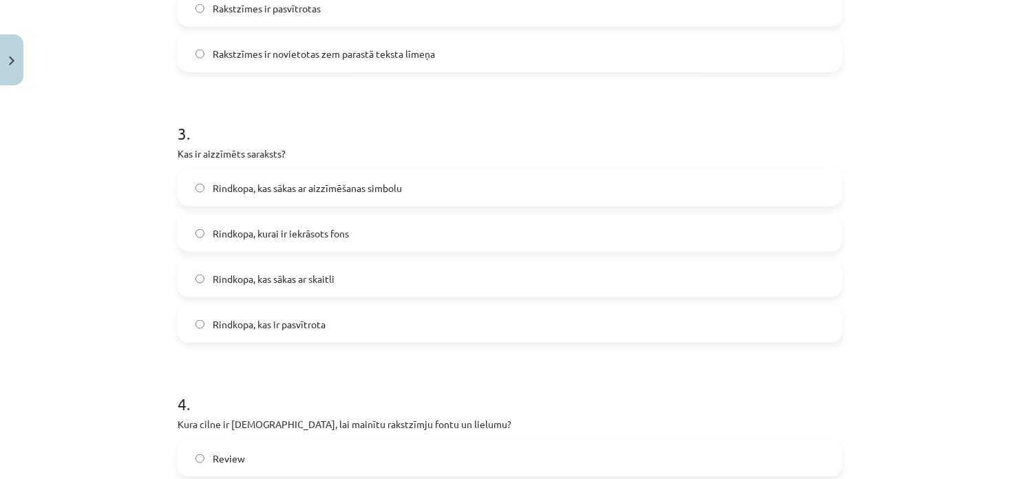
scroll to position [740, 0]
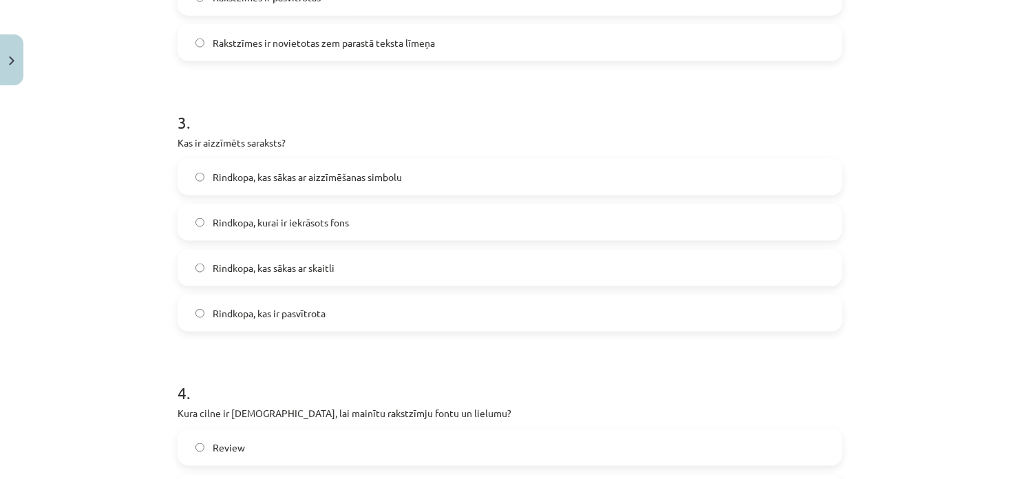
click at [308, 164] on label "Rindkopa, kas sākas ar aizzīmēšanas simbolu" at bounding box center [510, 177] width 662 height 34
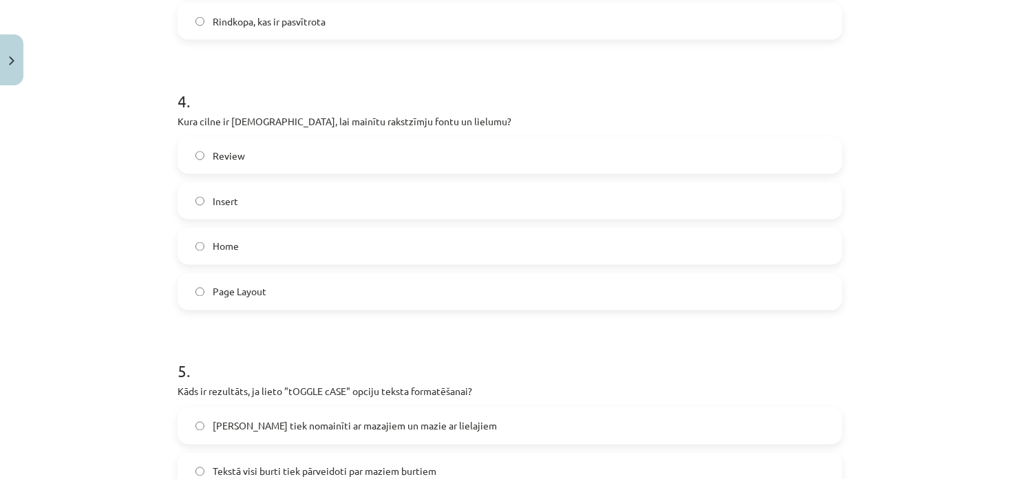
scroll to position [1040, 0]
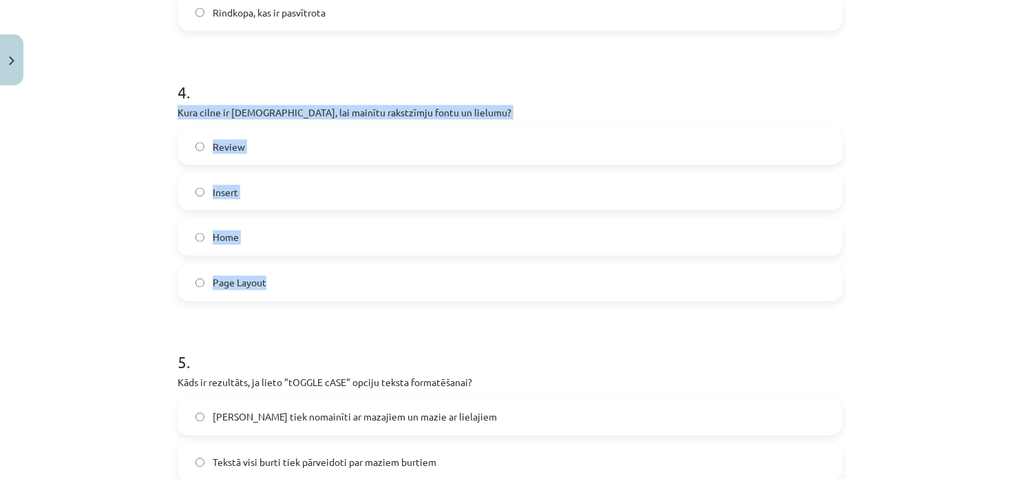
drag, startPoint x: 173, startPoint y: 111, endPoint x: 292, endPoint y: 270, distance: 198.7
click at [292, 270] on div "4 . Kura cilne ir jāizmanto, lai mainītu rakstzīmju fontu un lielumu? Review In…" at bounding box center [510, 180] width 665 height 243
copy div "Kura cilne ir jāizmanto, lai mainītu rakstzīmju fontu un lielumu? Review Insert…"
click at [271, 246] on label "Home" at bounding box center [510, 237] width 662 height 34
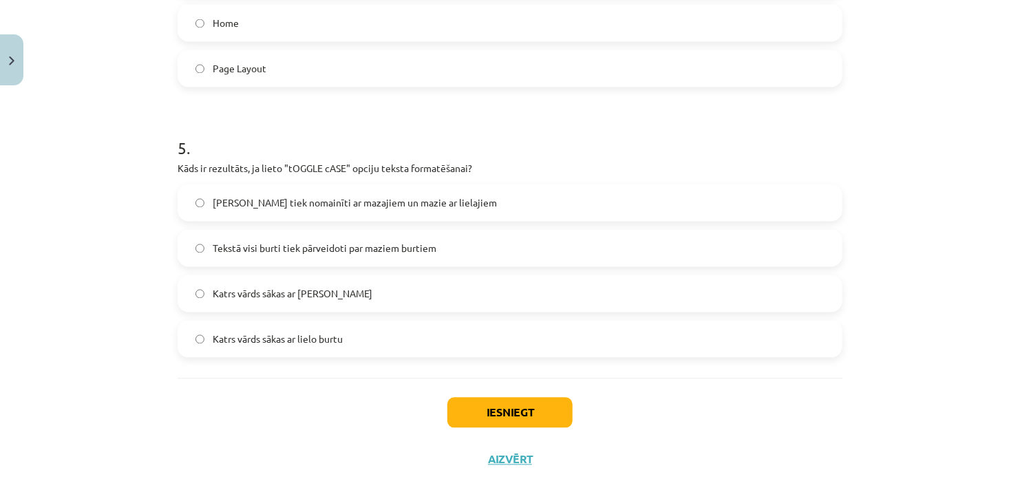
scroll to position [1273, 0]
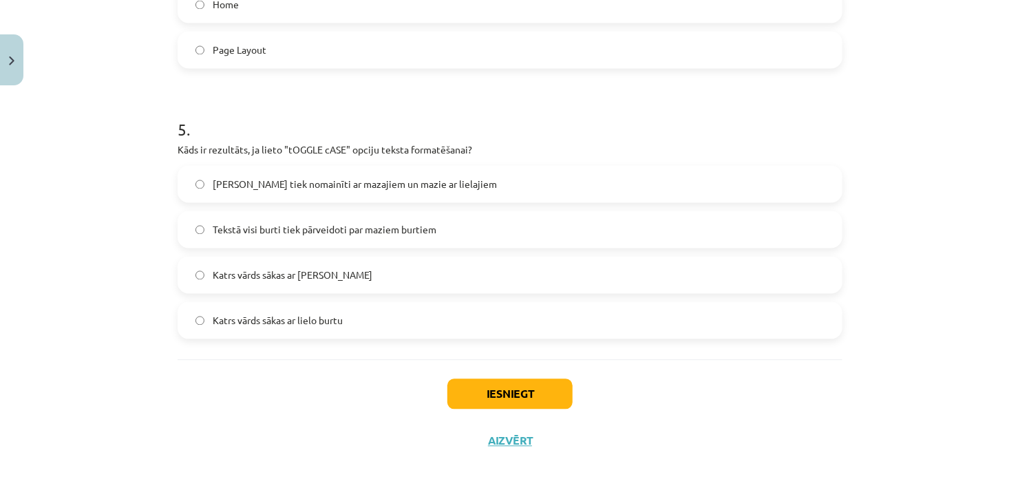
click at [415, 281] on label "Katrs vārds sākas ar mazo burtu" at bounding box center [510, 275] width 662 height 34
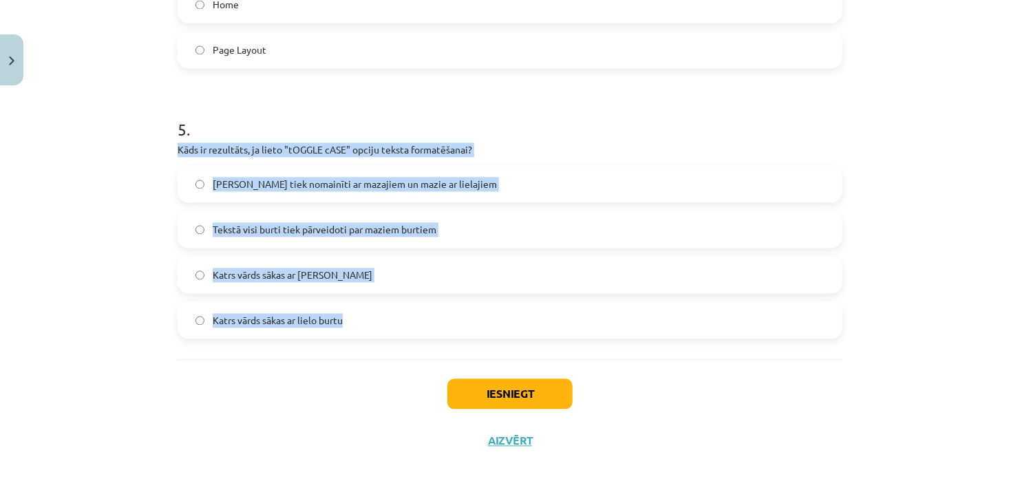
drag, startPoint x: 171, startPoint y: 144, endPoint x: 353, endPoint y: 328, distance: 259.5
copy div "Kāds ir rezultāts, ja lieto "tOGGLE cASE" opciju teksta formatēšanai? Lielie bu…"
click at [71, 160] on div "Mācību tēma: Datorikas - 10. klases 1. ieskaites mācību materiāls #9 8. tēma – …" at bounding box center [510, 239] width 1020 height 479
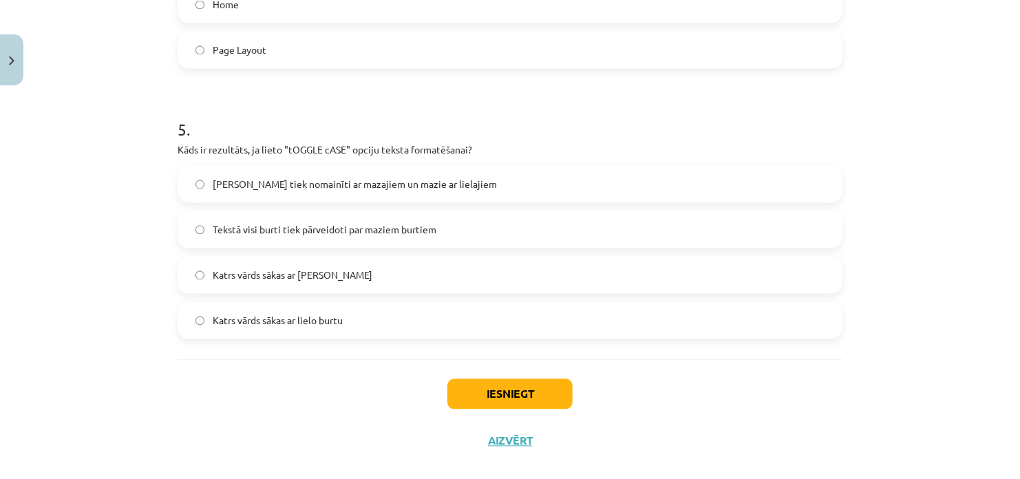
click at [273, 184] on span "Lielie burti tiek nomainīti ar mazajiem un mazie ar lielajiem" at bounding box center [355, 185] width 284 height 14
click at [480, 390] on button "Iesniegt" at bounding box center [510, 394] width 125 height 30
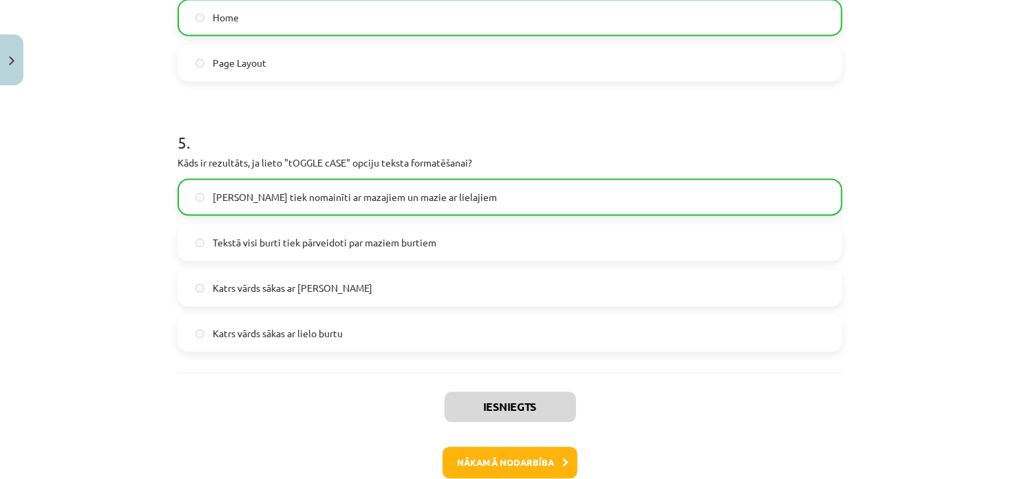
scroll to position [1336, 0]
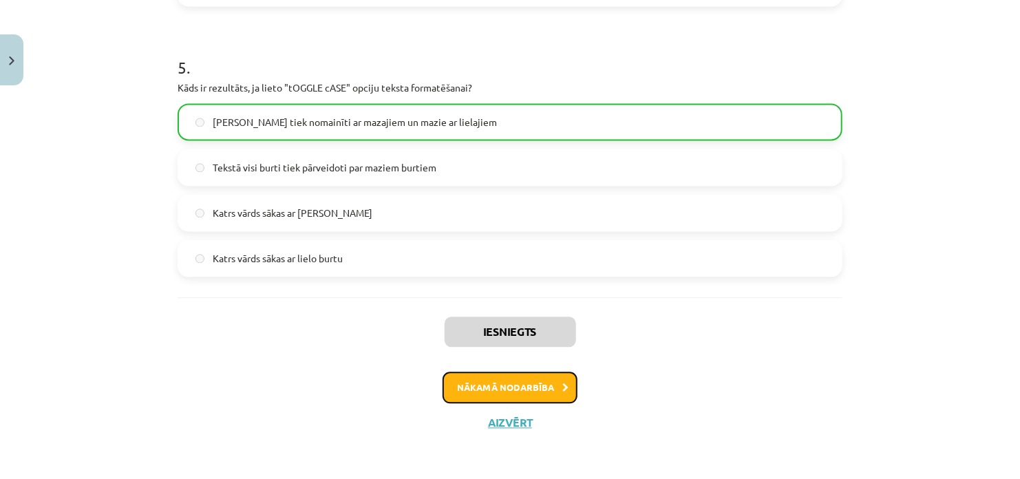
click at [557, 381] on button "Nākamā nodarbība" at bounding box center [510, 388] width 135 height 32
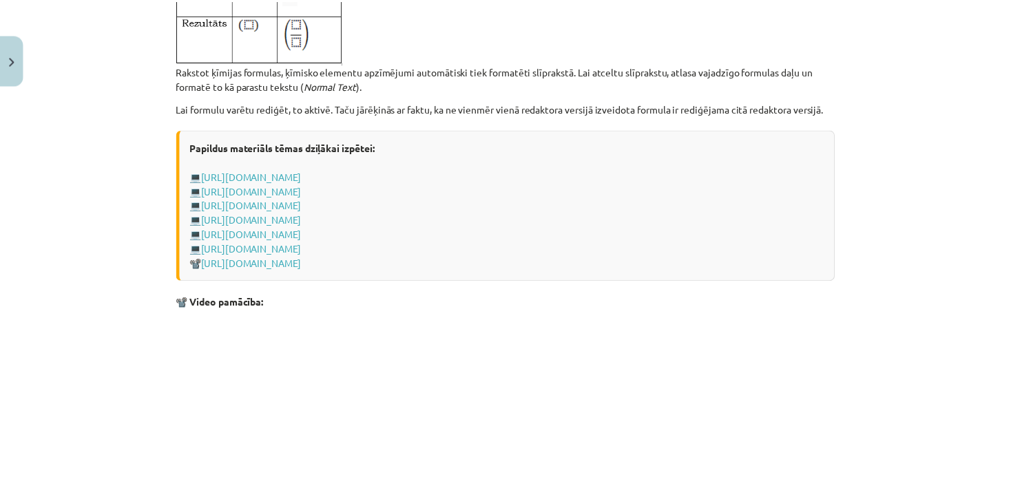
scroll to position [2922, 0]
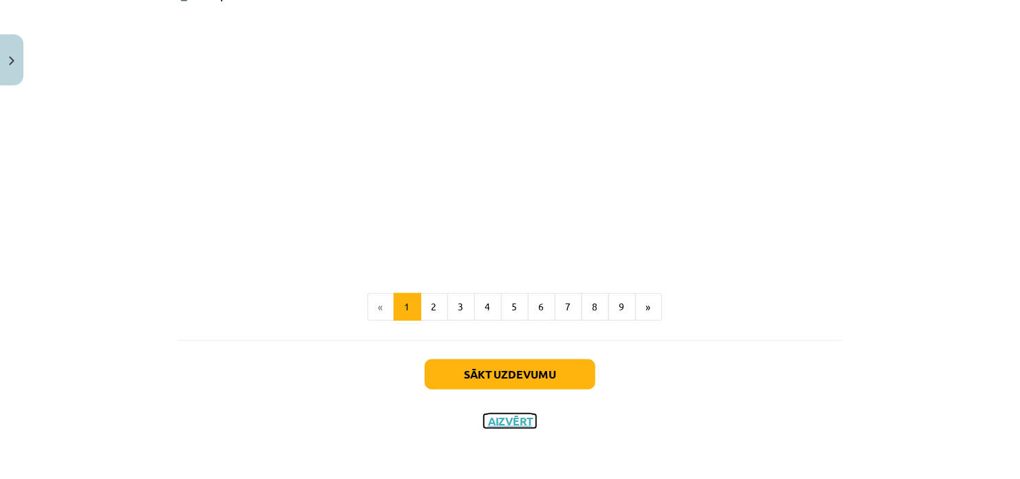
click at [521, 417] on button "Aizvērt" at bounding box center [510, 422] width 52 height 14
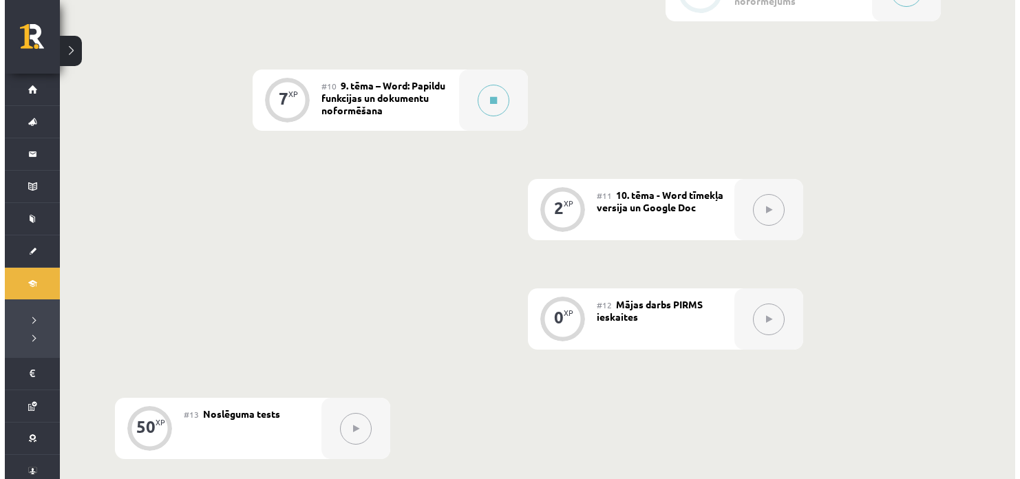
scroll to position [1330, 0]
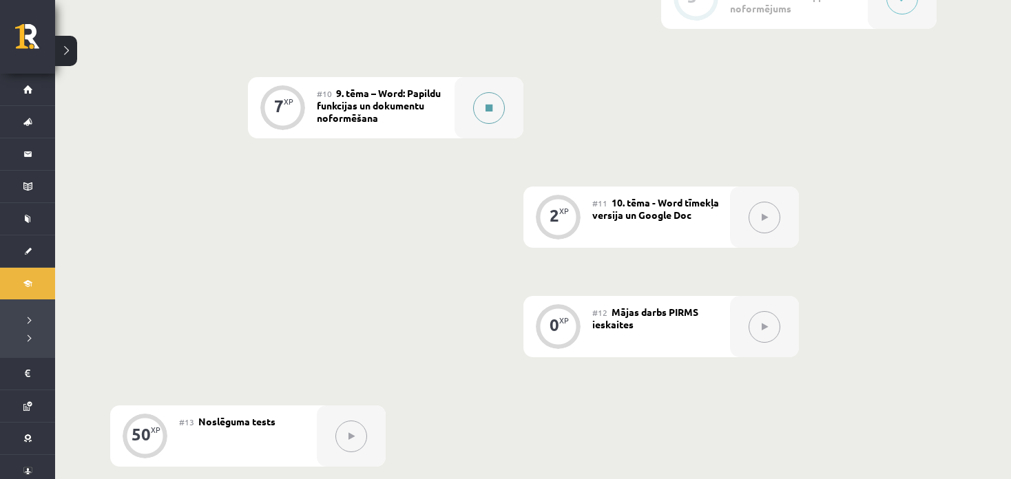
click at [496, 114] on button at bounding box center [489, 108] width 32 height 32
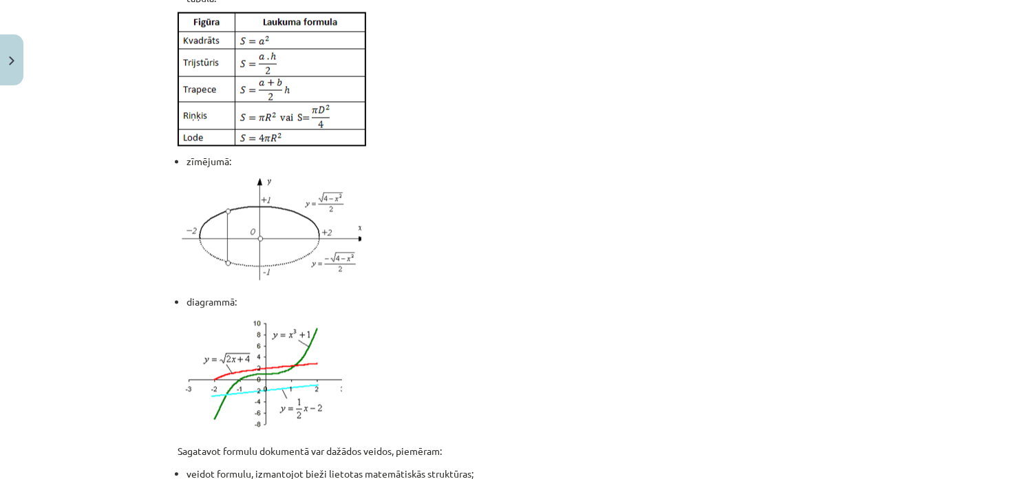
scroll to position [1180, 0]
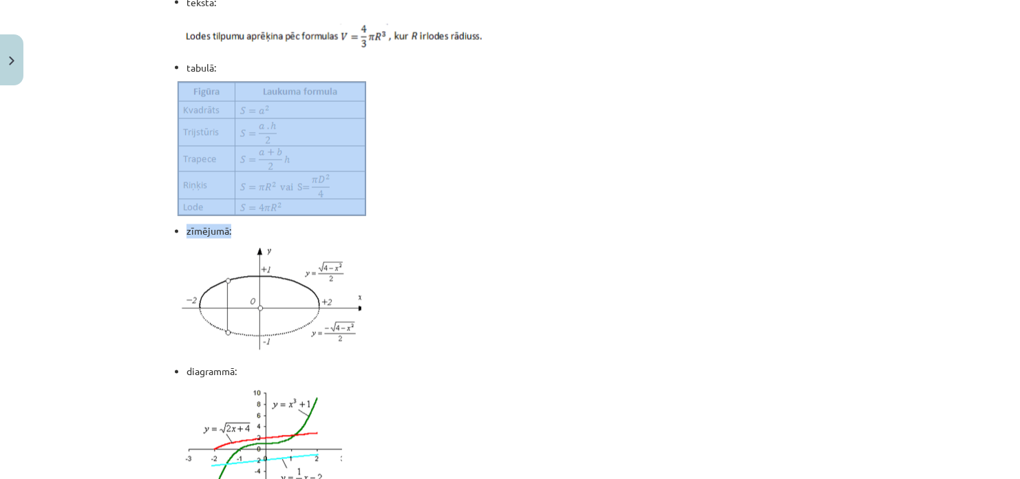
drag, startPoint x: 1010, startPoint y: 196, endPoint x: 1020, endPoint y: 237, distance: 41.9
click at [1020, 237] on div "Mācību tēma: Datorikas - 10. klases 1. ieskaites mācību materiāls #10 9. tēma –…" at bounding box center [510, 239] width 1020 height 479
click at [1006, 196] on div "Mācību tēma: Datorikas - 10. klases 1. ieskaites mācību materiāls #10 9. tēma –…" at bounding box center [510, 239] width 1020 height 479
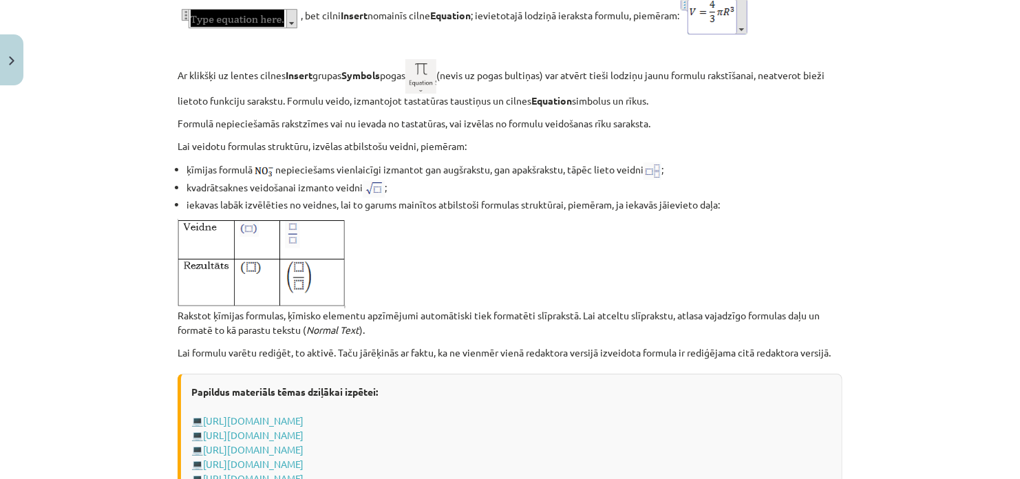
scroll to position [2361, 0]
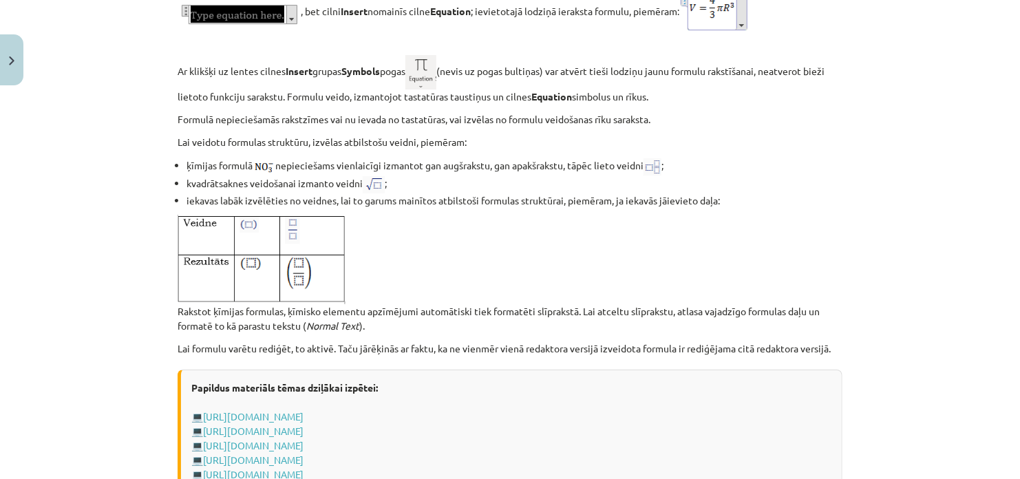
click at [622, 208] on li "iekavas labāk izvēlēties no veidnes, lai to garums mainītos atbilstoši formulas…" at bounding box center [515, 200] width 656 height 14
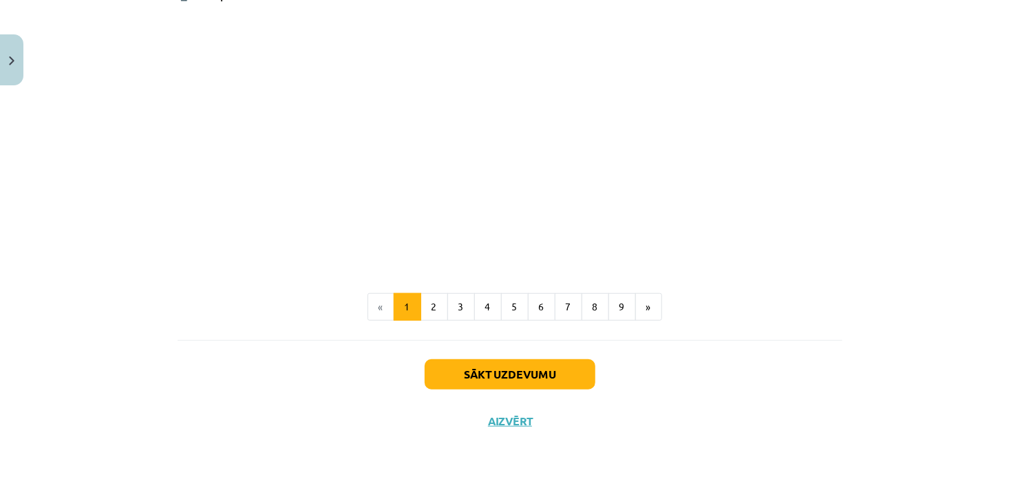
scroll to position [2867, 0]
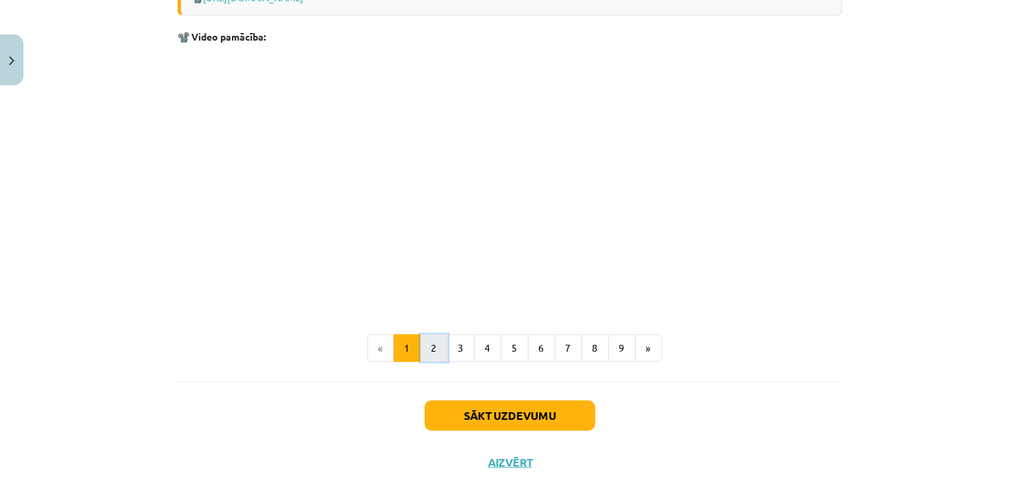
click at [434, 361] on button "2" at bounding box center [435, 349] width 28 height 28
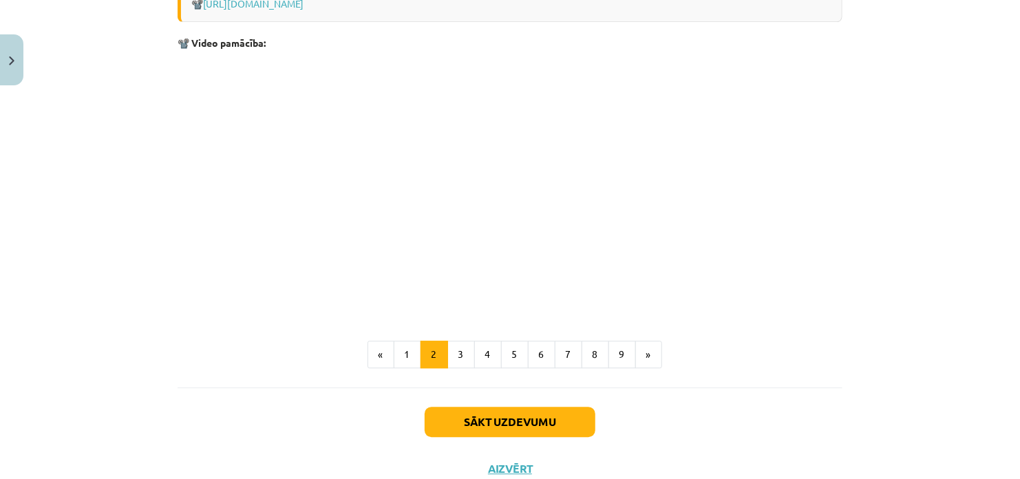
scroll to position [1660, 0]
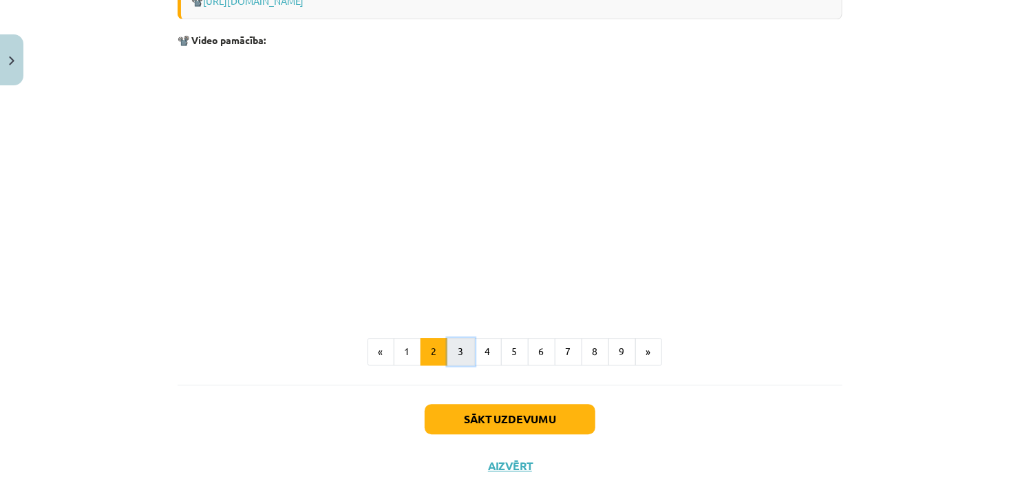
click at [452, 348] on button "3" at bounding box center [462, 352] width 28 height 28
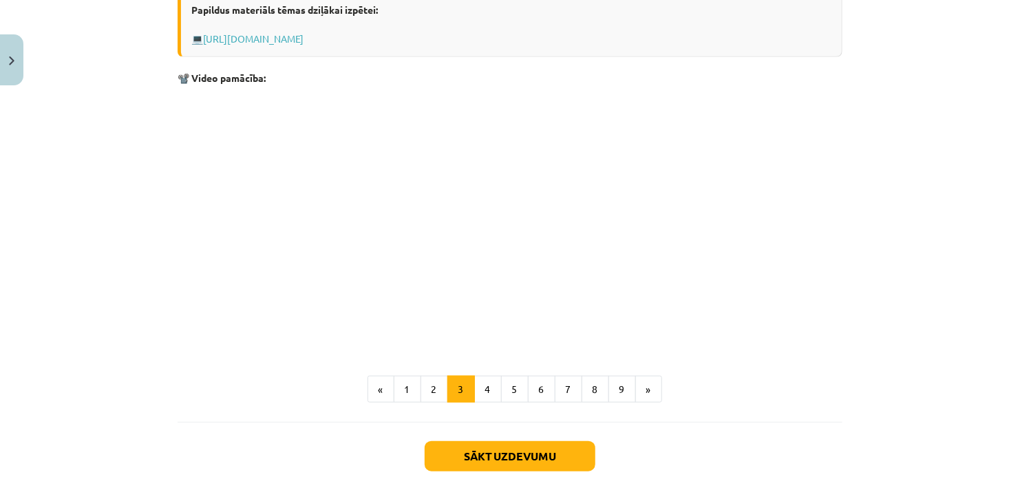
scroll to position [512, 0]
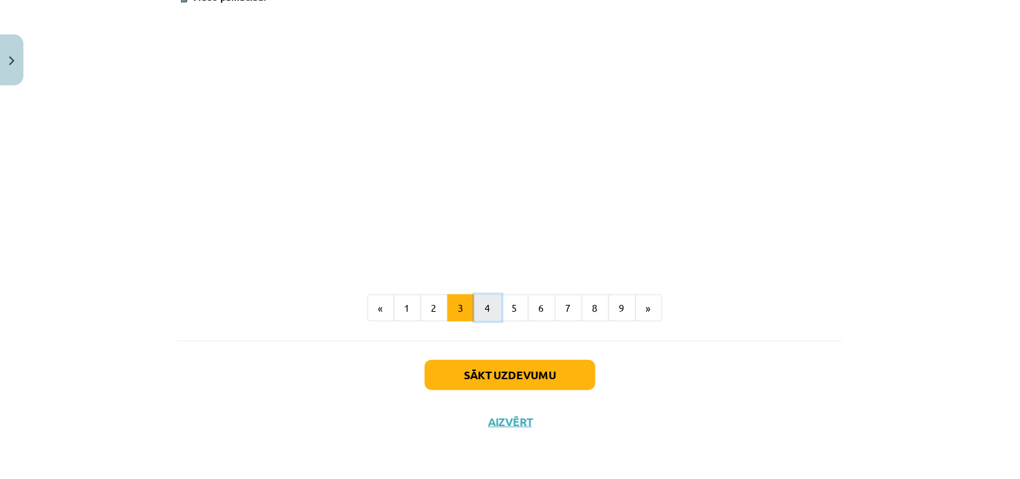
click at [479, 317] on button "4" at bounding box center [488, 309] width 28 height 28
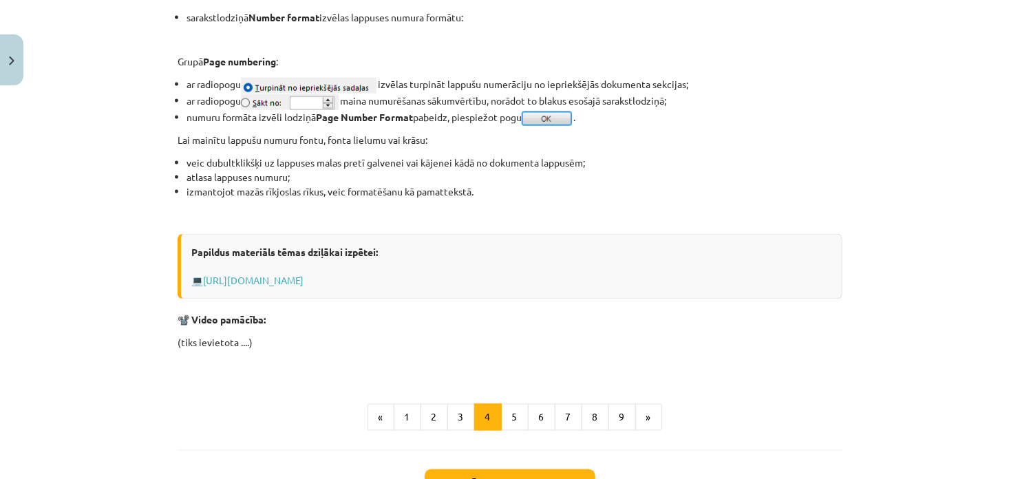
scroll to position [1004, 0]
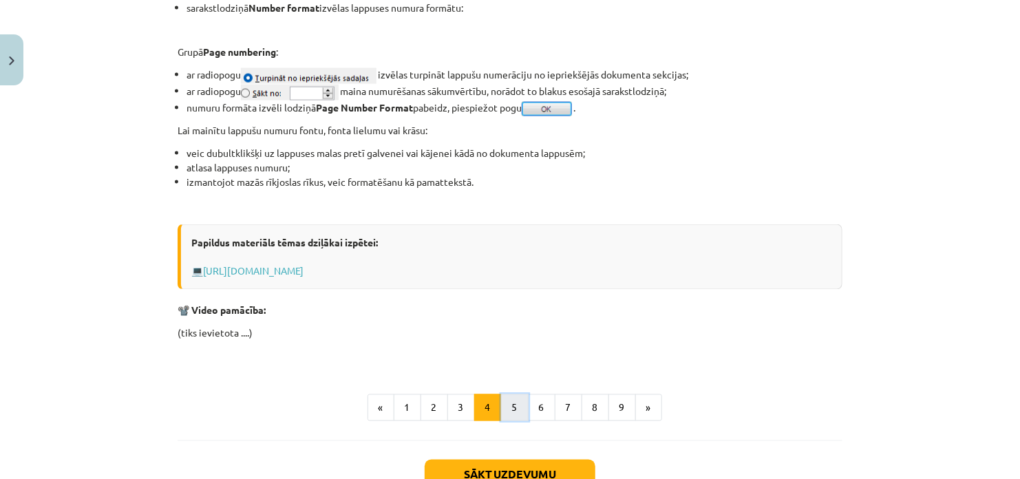
click at [510, 406] on button "5" at bounding box center [515, 409] width 28 height 28
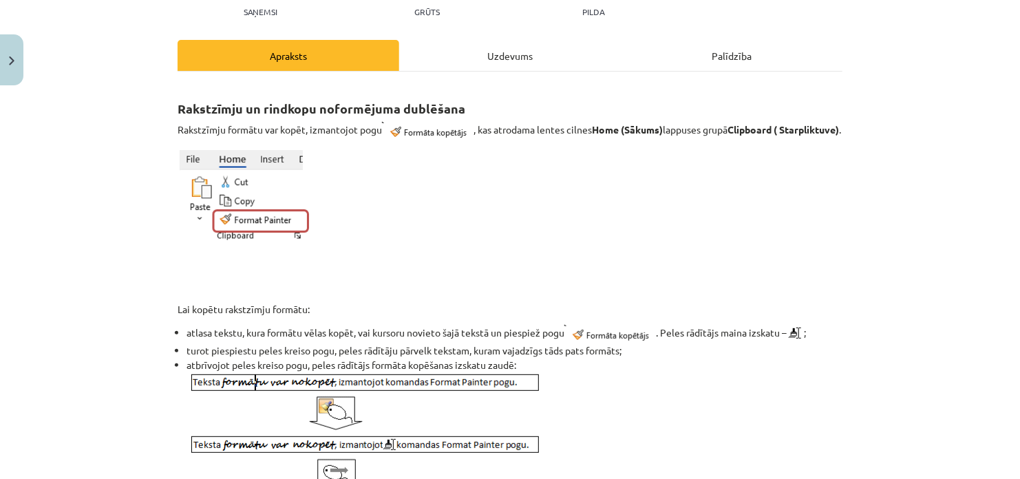
scroll to position [159, 0]
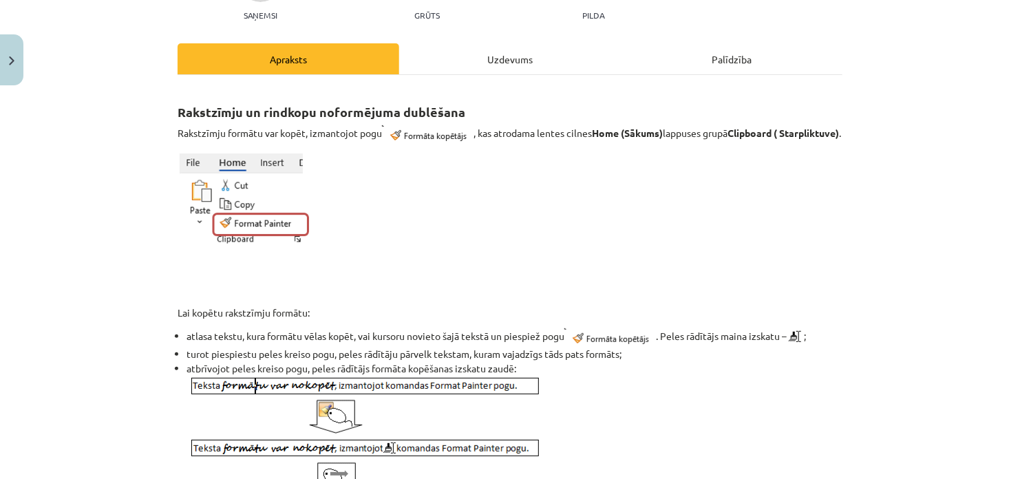
drag, startPoint x: 1007, startPoint y: 85, endPoint x: 1015, endPoint y: 86, distance: 7.6
click at [1015, 86] on div "Mācību tēma: Datorikas - 10. klases 1. ieskaites mācību materiāls #10 9. tēma –…" at bounding box center [510, 239] width 1020 height 479
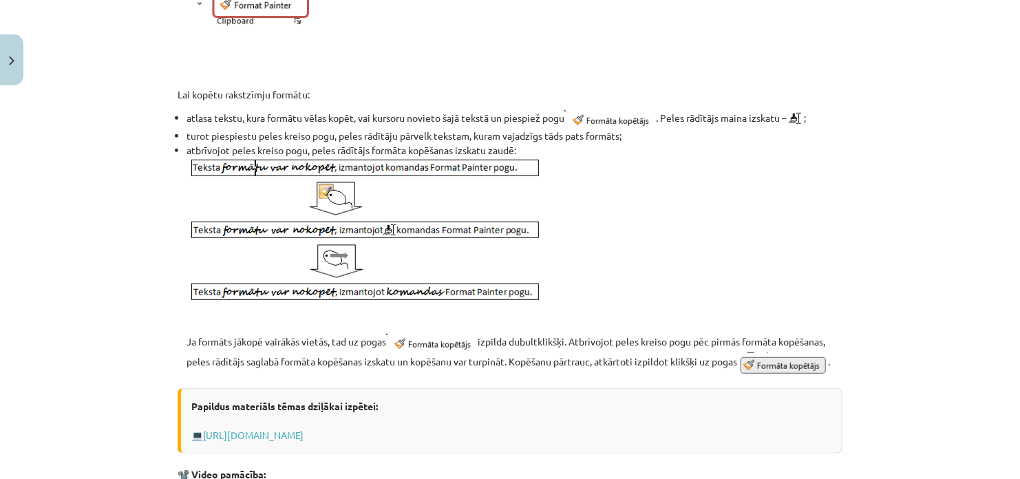
scroll to position [400, 0]
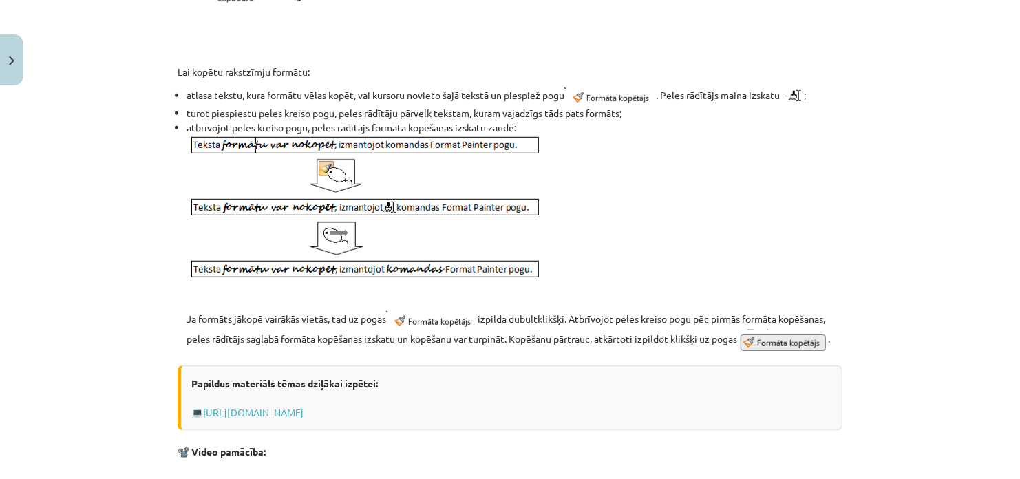
click at [926, 122] on div "Mācību tēma: Datorikas - 10. klases 1. ieskaites mācību materiāls #10 9. tēma –…" at bounding box center [510, 239] width 1020 height 479
click at [366, 229] on img at bounding box center [366, 207] width 354 height 145
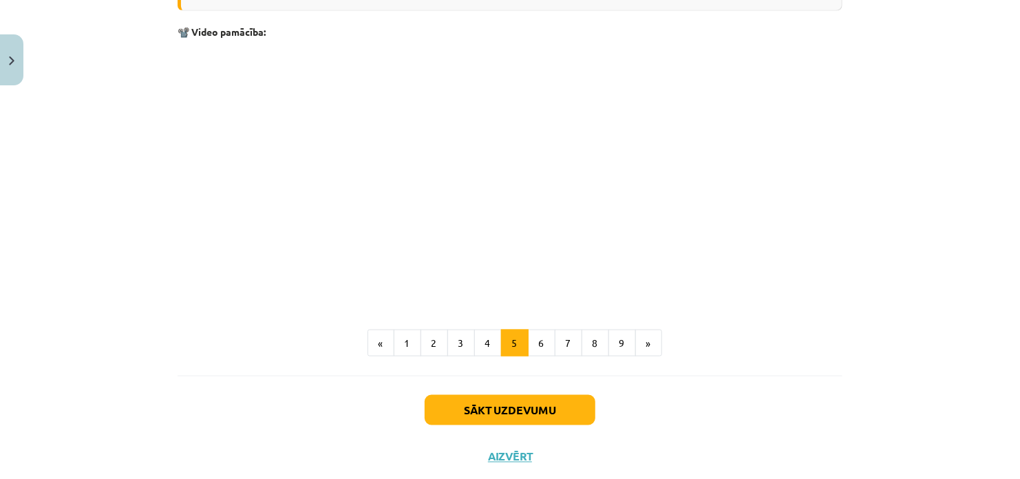
scroll to position [818, 0]
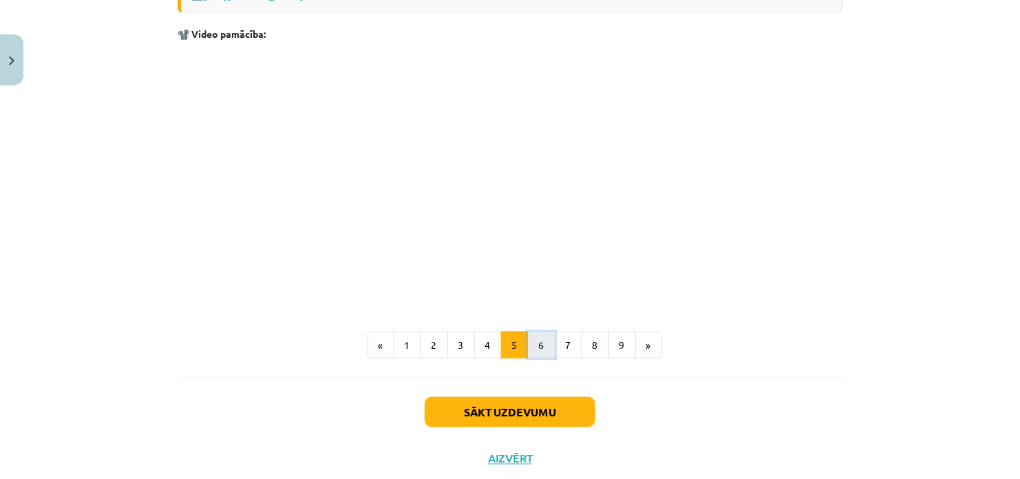
click at [536, 359] on button "6" at bounding box center [542, 346] width 28 height 28
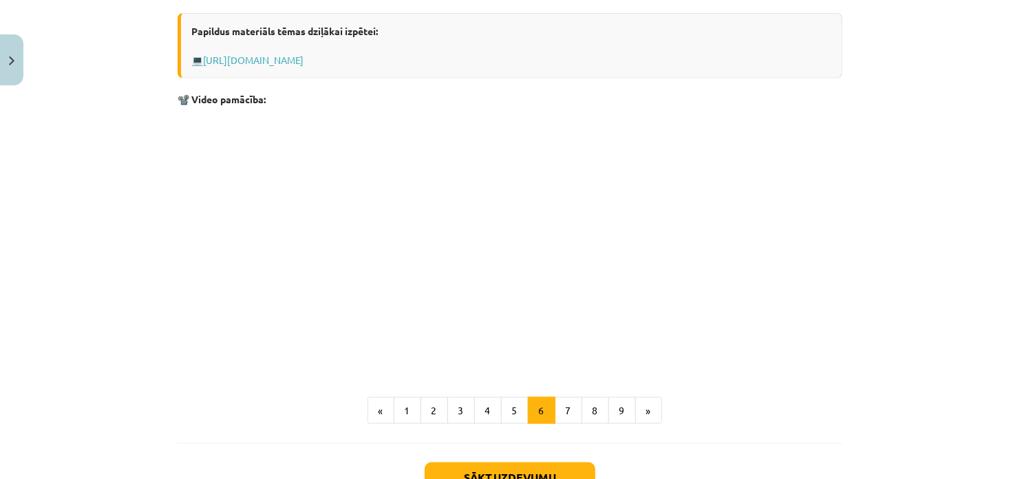
scroll to position [711, 0]
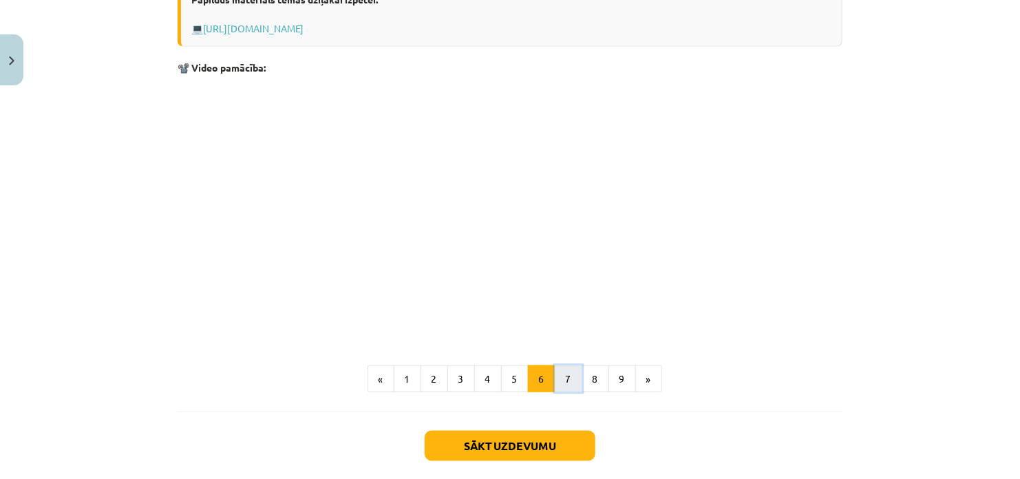
click at [560, 388] on button "7" at bounding box center [569, 380] width 28 height 28
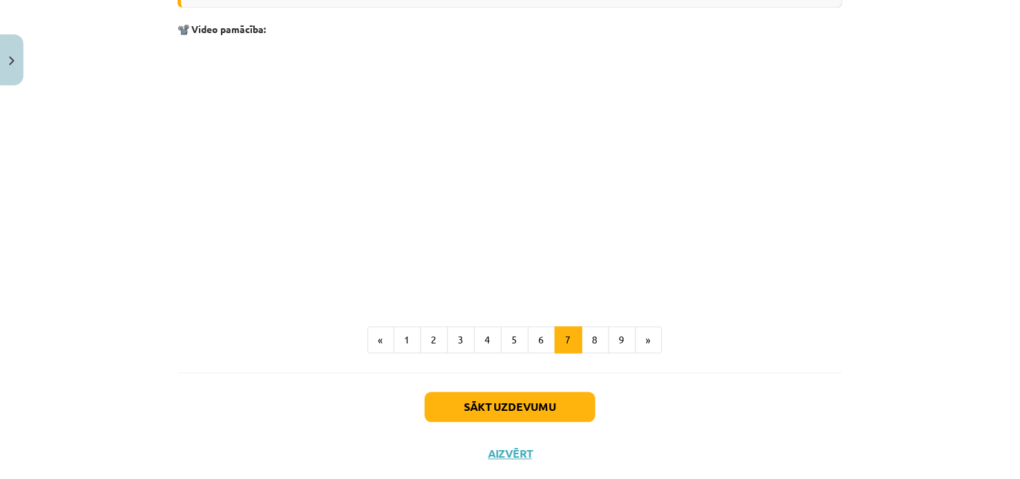
scroll to position [1211, 0]
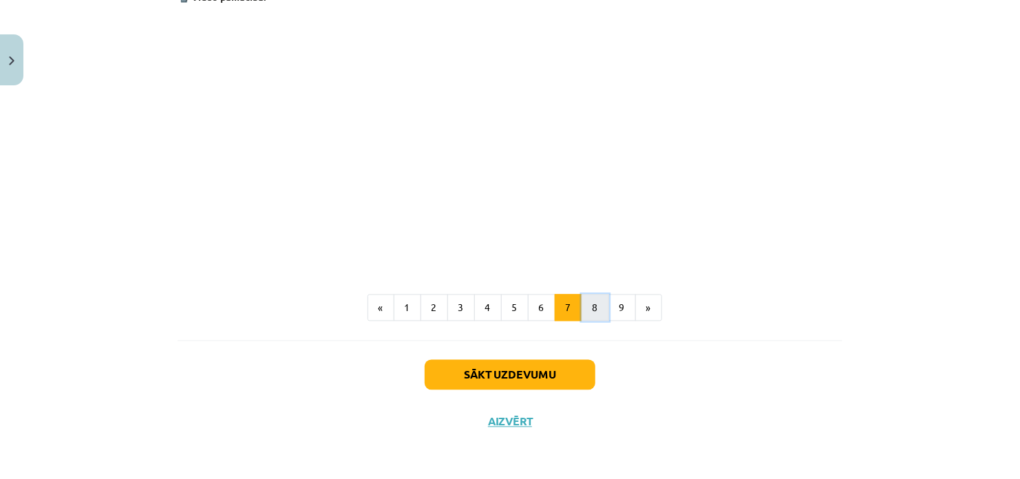
click at [596, 306] on button "8" at bounding box center [596, 309] width 28 height 28
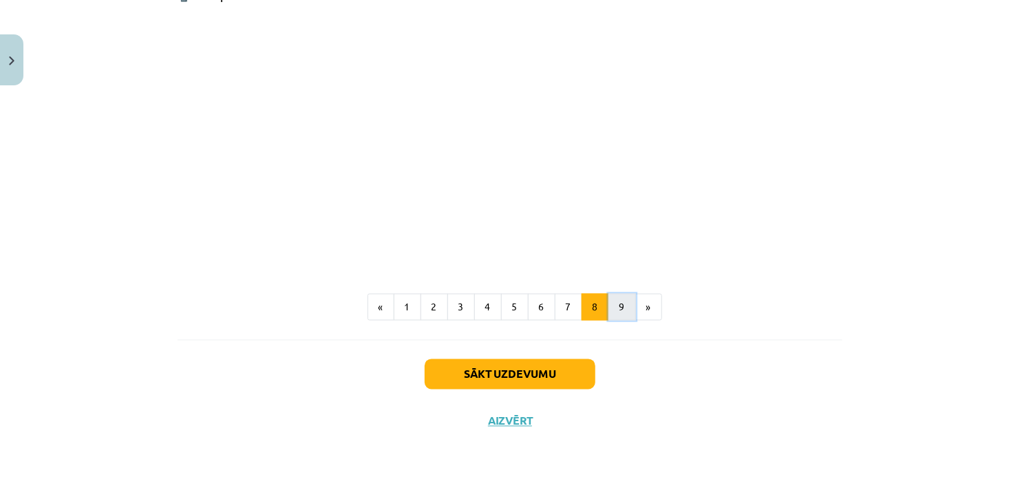
click at [614, 312] on button "9" at bounding box center [623, 308] width 28 height 28
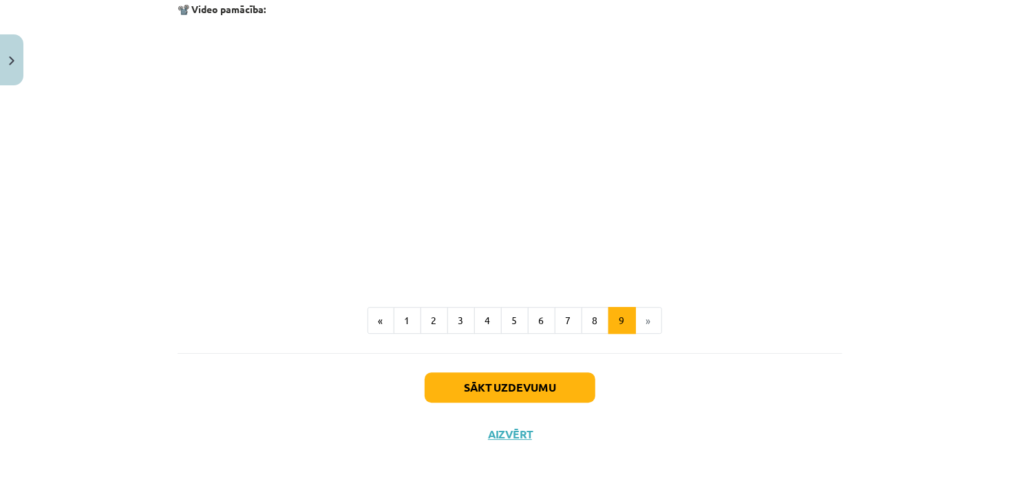
scroll to position [1739, 0]
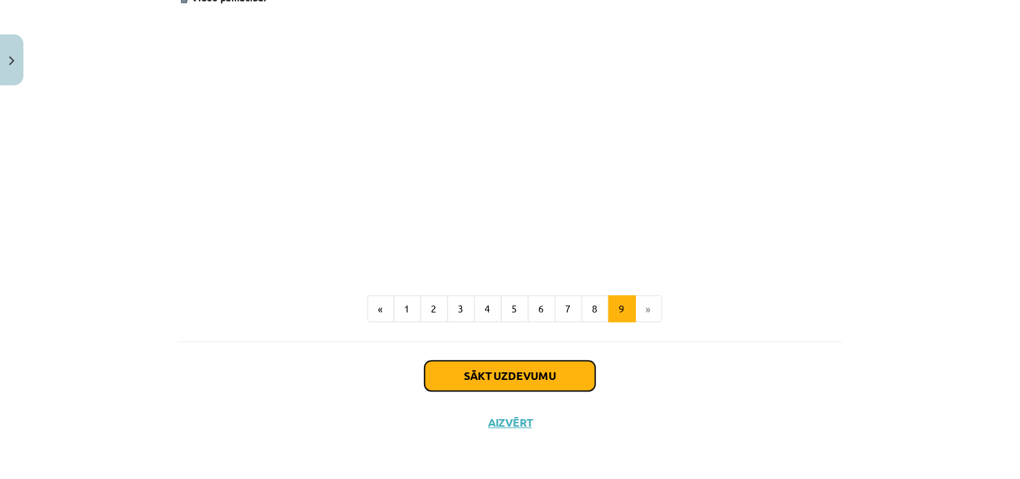
click at [503, 367] on button "Sākt uzdevumu" at bounding box center [510, 376] width 171 height 30
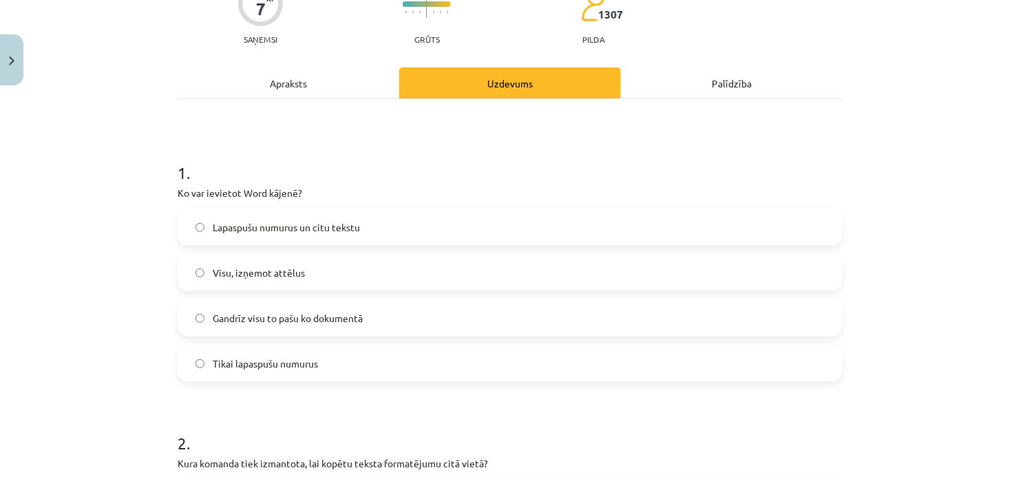
scroll to position [143, 0]
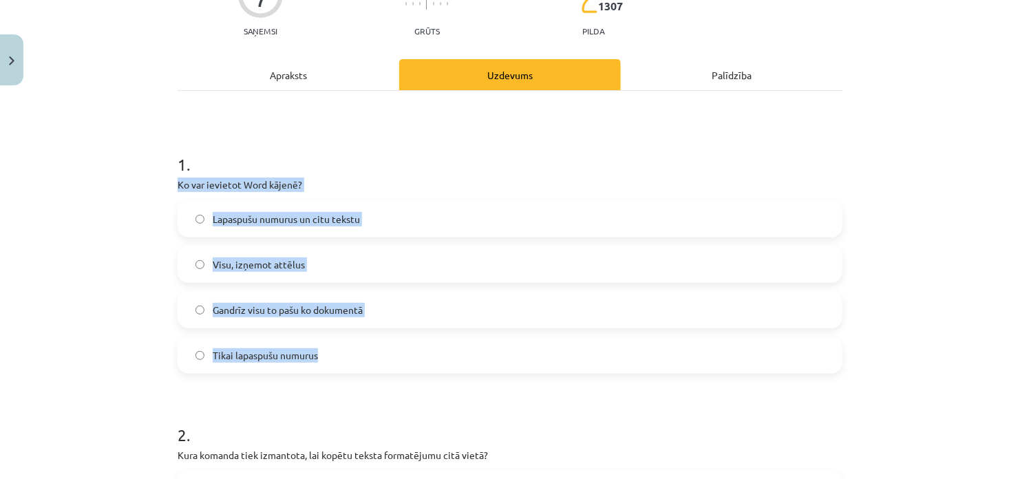
drag, startPoint x: 173, startPoint y: 185, endPoint x: 326, endPoint y: 336, distance: 215.2
click at [326, 336] on div "1 . Ko var ievietot Word kājenē? Lapaspušu numurus un citu tekstu Visu, izņemot…" at bounding box center [510, 252] width 665 height 243
copy div "Ko var ievietot Word kājenē? Lapaspušu numurus un citu tekstu Visu, izņemot att…"
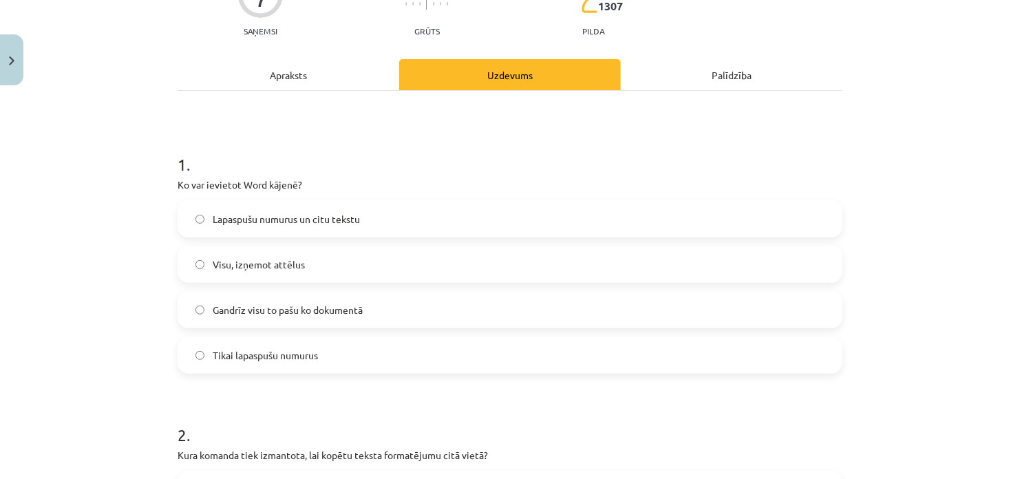
click at [132, 169] on div "Mācību tēma: Datorikas - 10. klases 1. ieskaites mācību materiāls #10 9. tēma –…" at bounding box center [510, 239] width 1020 height 479
click at [200, 220] on label "Lapaspušu numurus un citu tekstu" at bounding box center [510, 219] width 662 height 34
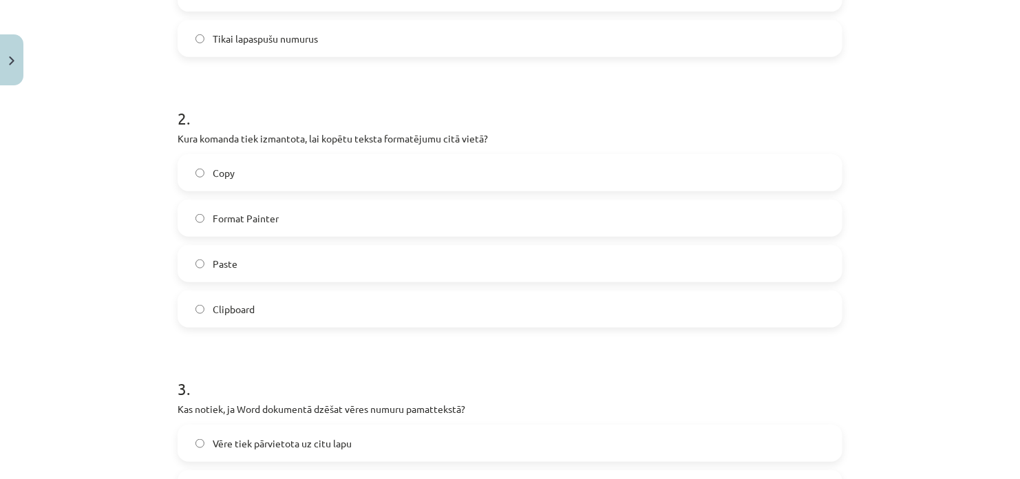
scroll to position [457, 0]
click at [622, 228] on label "Format Painter" at bounding box center [510, 221] width 662 height 34
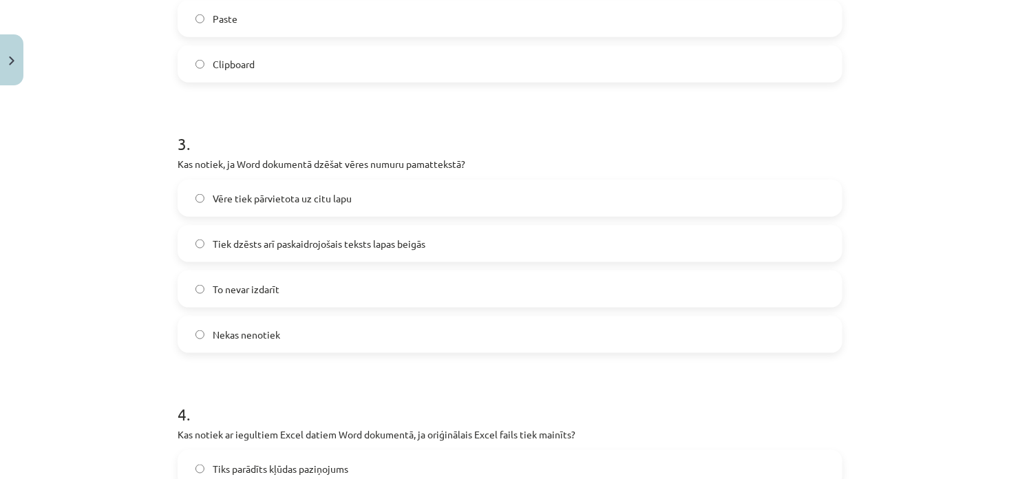
scroll to position [729, 0]
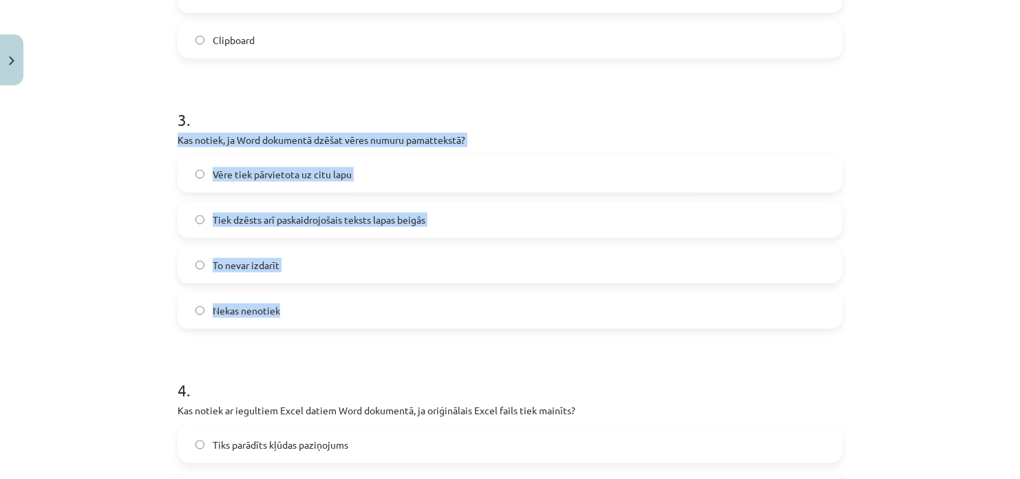
drag, startPoint x: 167, startPoint y: 140, endPoint x: 291, endPoint y: 320, distance: 218.9
click at [291, 320] on div "7 XP Saņemsi Grūts 1307 pilda Apraksts Uzdevums Palīdzība 1 . Ko var ievietot W…" at bounding box center [510, 404] width 682 height 2084
copy div "Kas notiek, ja Word dokumentā dzēšat vēres numuru pamattekstā? Vēre tiek pārvie…"
click at [203, 218] on label "Tiek dzēsts arī paskaidrojošais teksts lapas beigās" at bounding box center [510, 219] width 662 height 34
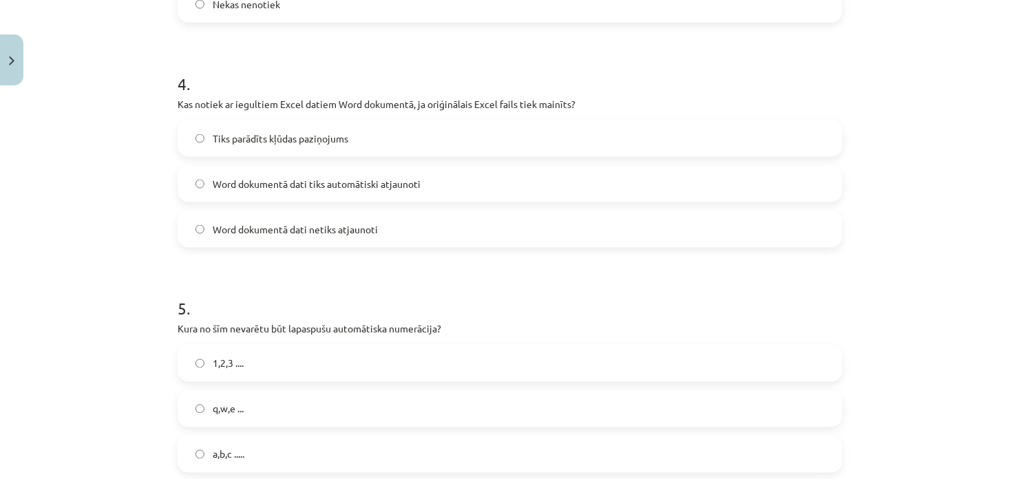
scroll to position [1038, 0]
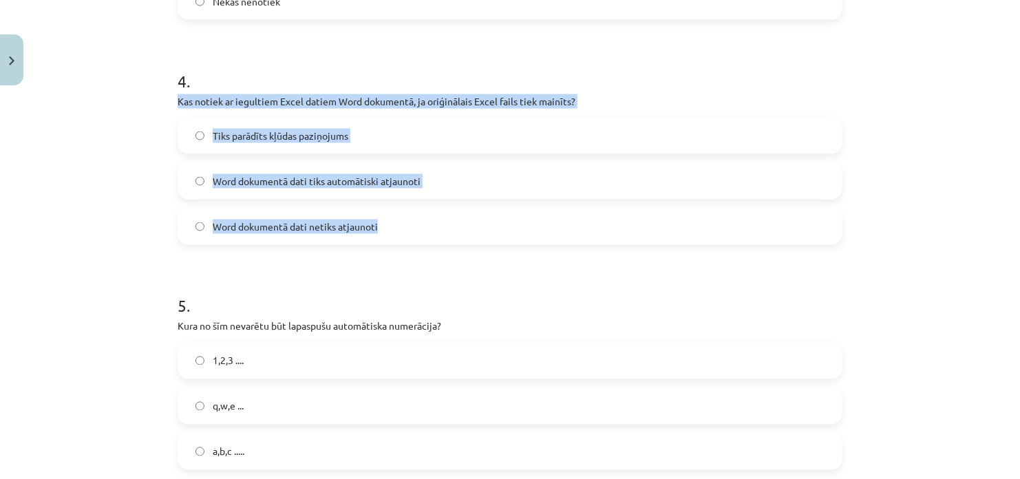
drag, startPoint x: 171, startPoint y: 101, endPoint x: 383, endPoint y: 218, distance: 242.2
click at [383, 218] on div "7 XP Saņemsi Grūts 1307 pilda Apraksts Uzdevums Palīdzība 1 . Ko var ievietot W…" at bounding box center [510, 95] width 682 height 2084
copy div "Kas notiek ar iegultiem Excel datiem Word dokumentā, ja oriģinālais Excel fails…"
click at [203, 216] on label "Word dokumentā dati netiks atjaunoti" at bounding box center [510, 226] width 662 height 34
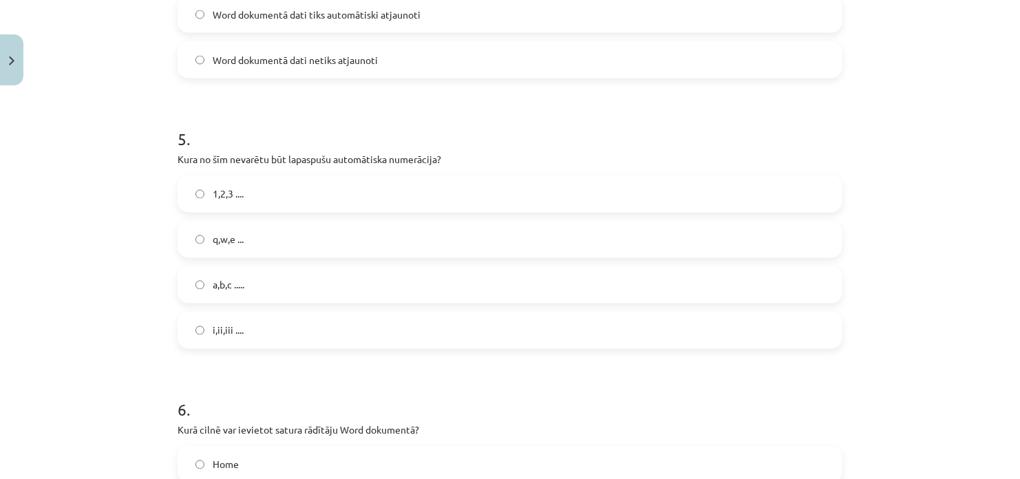
scroll to position [1213, 0]
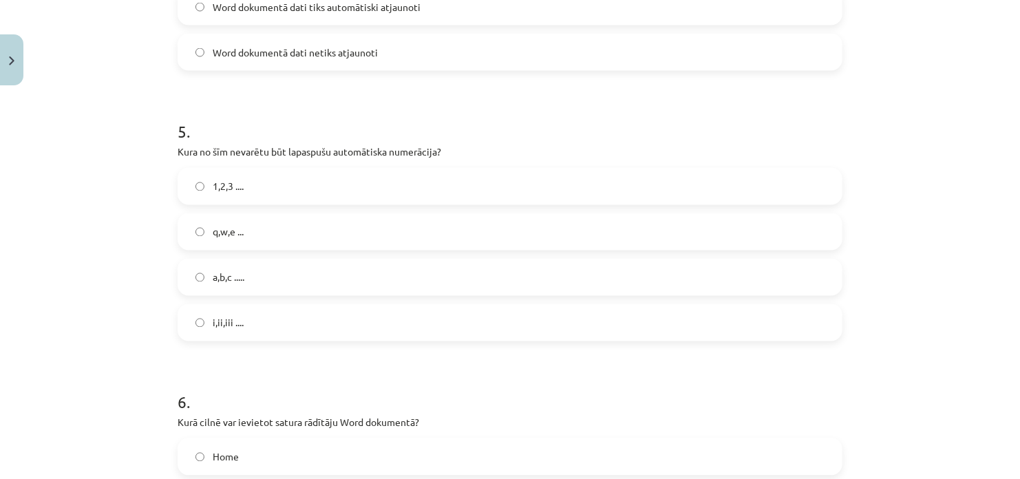
click at [215, 244] on label "q,w,e ..." at bounding box center [510, 232] width 662 height 34
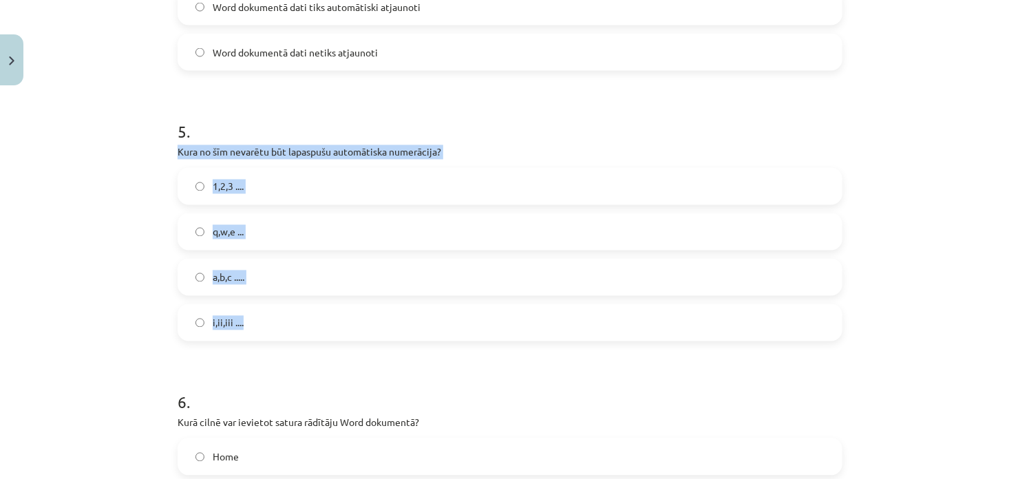
drag, startPoint x: 170, startPoint y: 148, endPoint x: 275, endPoint y: 315, distance: 196.8
click at [80, 246] on div "Mācību tēma: Datorikas - 10. klases 1. ieskaites mācību materiāls #10 9. tēma –…" at bounding box center [510, 239] width 1020 height 479
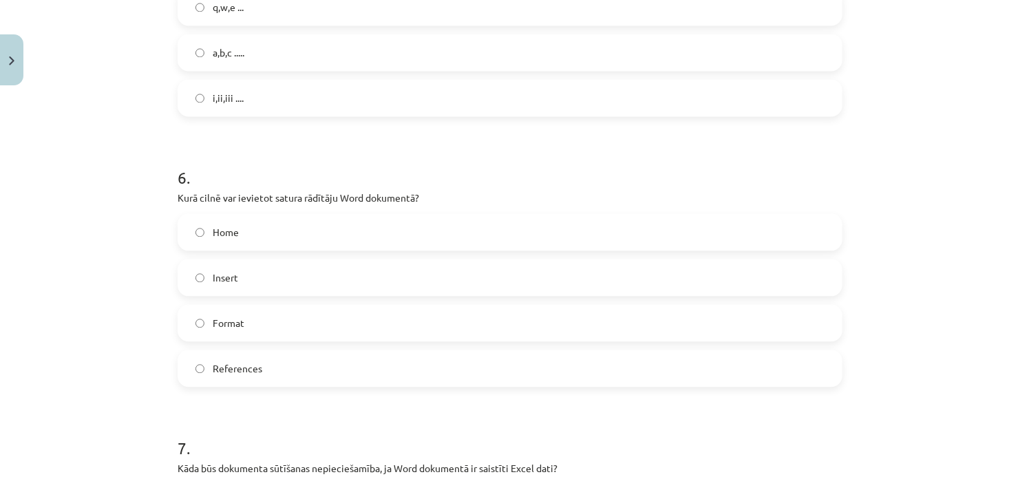
scroll to position [1440, 0]
click at [308, 275] on label "Insert" at bounding box center [510, 275] width 662 height 34
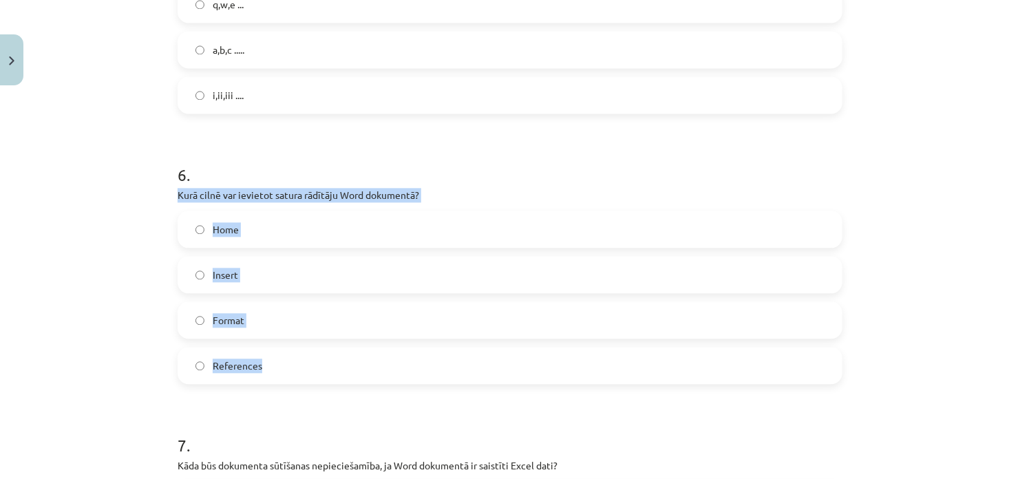
drag, startPoint x: 172, startPoint y: 194, endPoint x: 302, endPoint y: 371, distance: 219.7
copy div "Kurā cilnē var ievietot satura rādītāju Word dokumentā? Home Insert Format Refe…"
click at [232, 353] on label "References" at bounding box center [510, 365] width 662 height 34
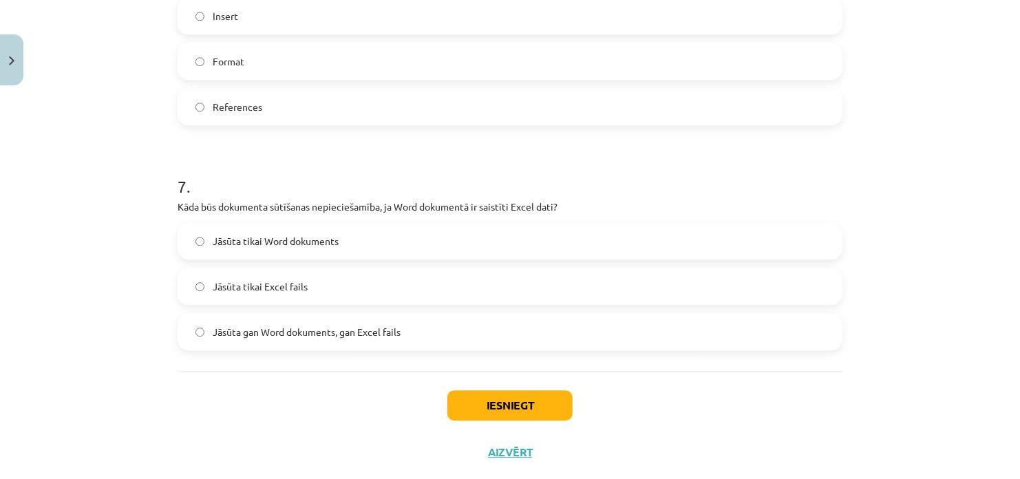
scroll to position [1730, 0]
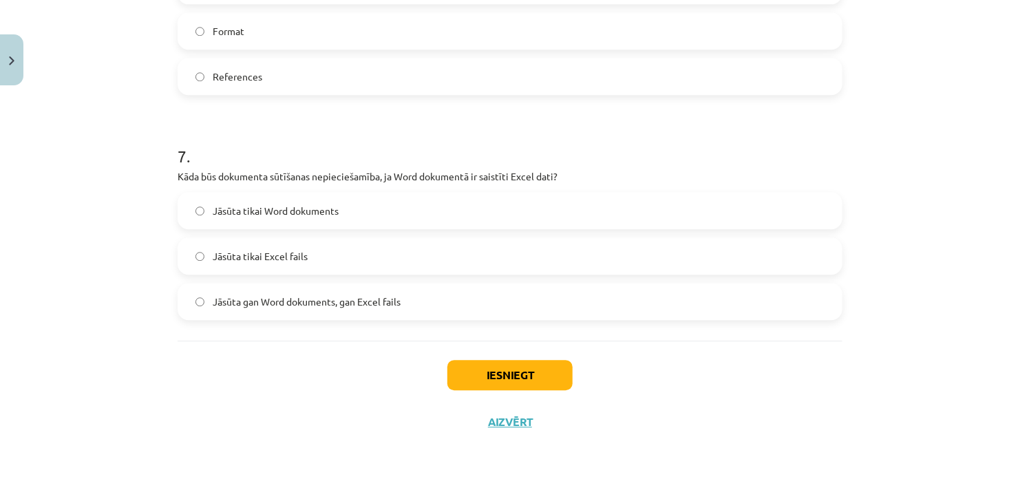
click at [266, 304] on span "Jāsūta gan Word dokuments, gan Excel fails" at bounding box center [307, 302] width 188 height 14
drag, startPoint x: 556, startPoint y: 395, endPoint x: 531, endPoint y: 373, distance: 33.2
click at [531, 373] on div "Iesniegt Aizvērt" at bounding box center [510, 389] width 665 height 96
click at [531, 373] on button "Iesniegt" at bounding box center [510, 375] width 125 height 30
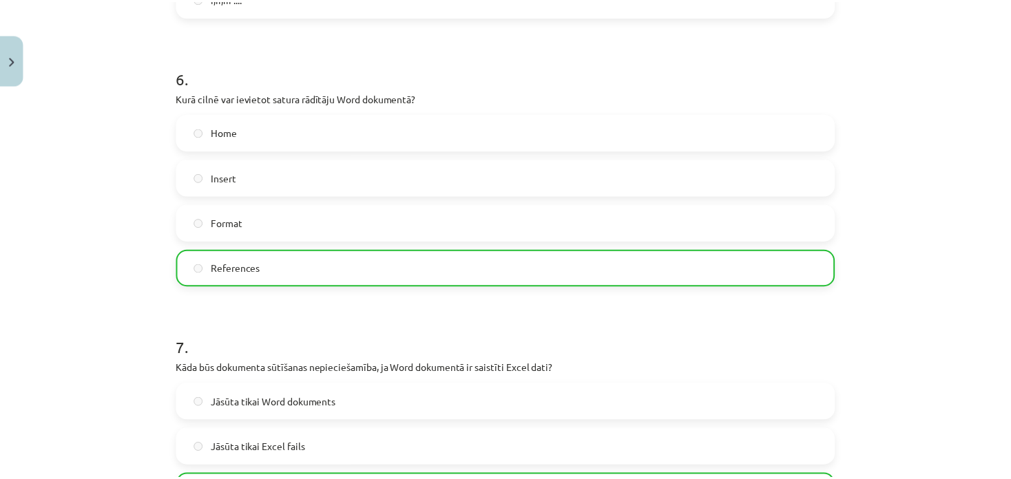
scroll to position [1773, 0]
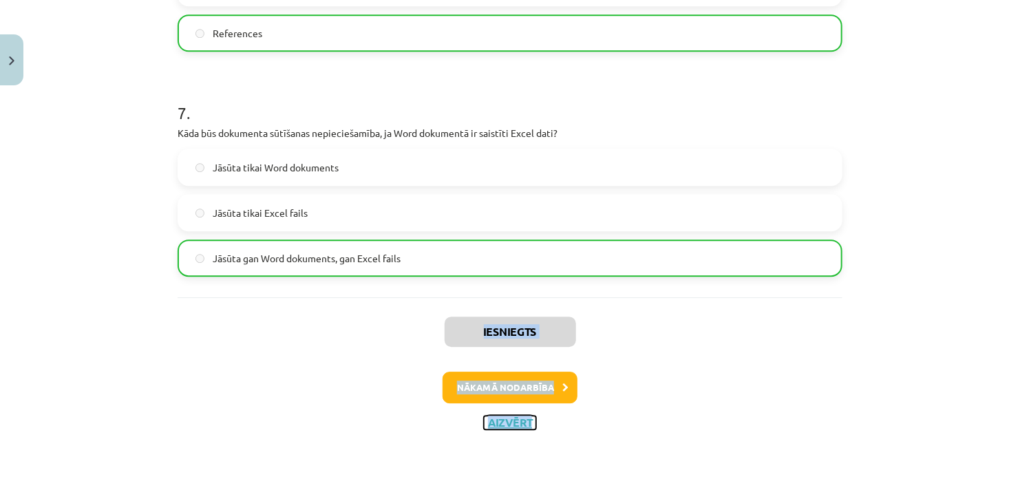
click at [517, 422] on button "Aizvērt" at bounding box center [510, 423] width 52 height 14
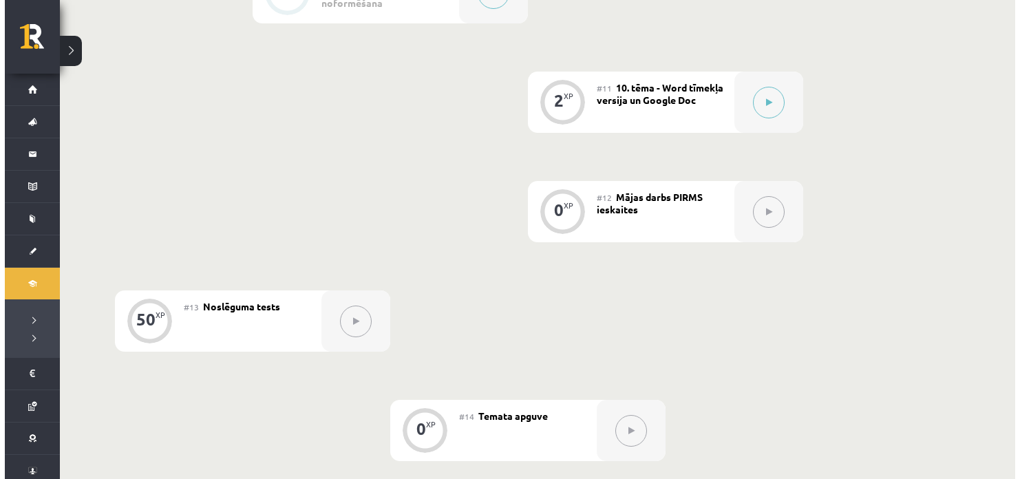
scroll to position [1447, 0]
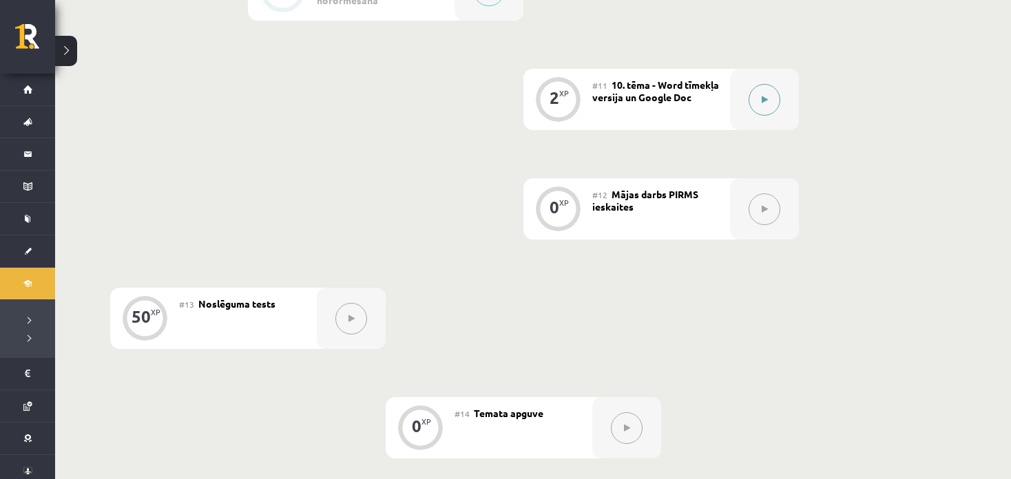
click at [779, 100] on button at bounding box center [764, 100] width 32 height 32
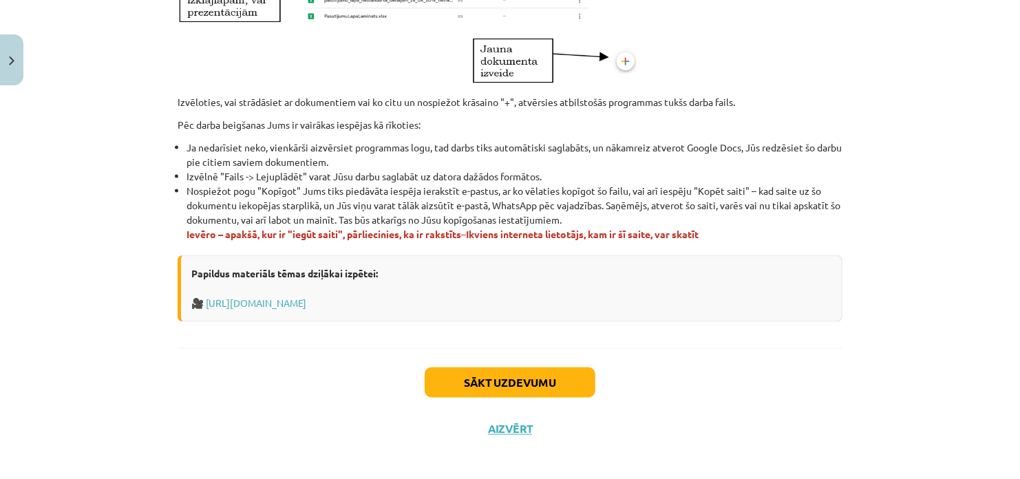
scroll to position [850, 0]
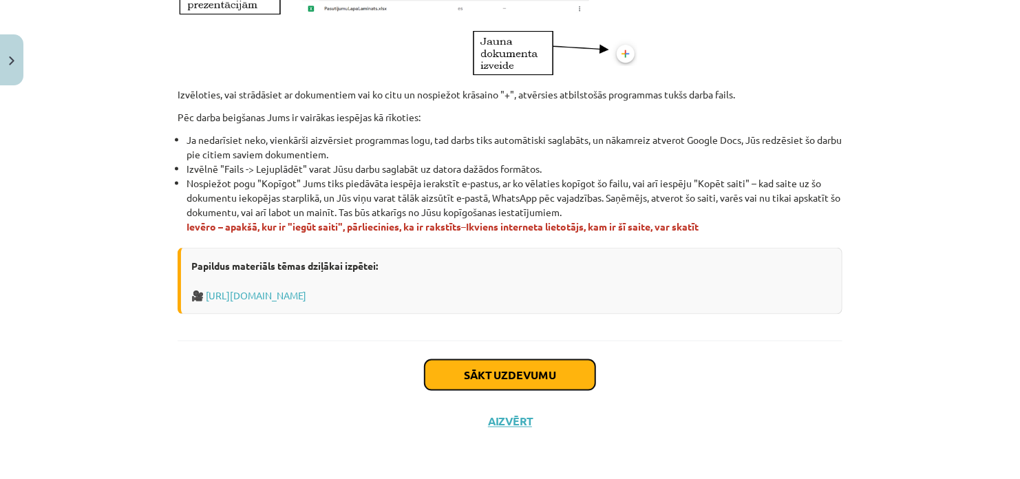
click at [541, 366] on button "Sākt uzdevumu" at bounding box center [510, 375] width 171 height 30
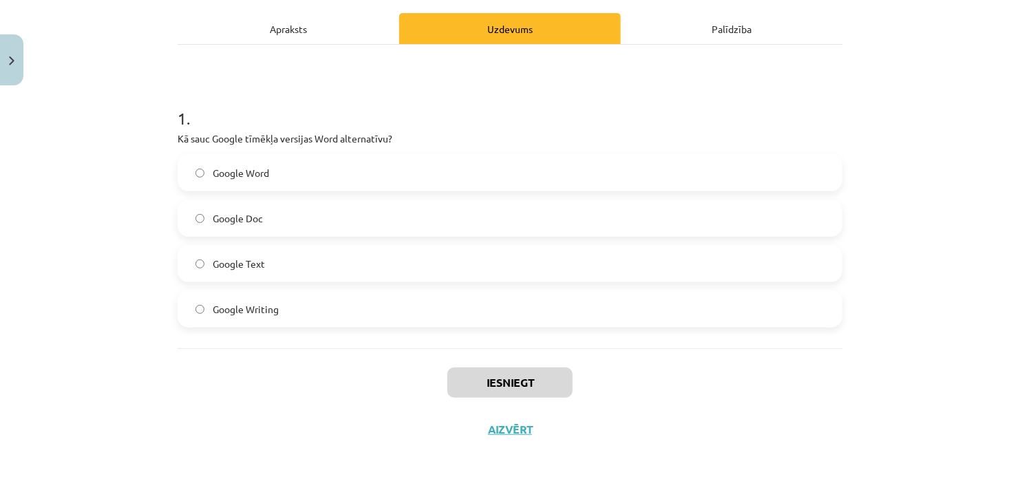
scroll to position [189, 0]
click at [463, 203] on label "Google Doc" at bounding box center [510, 219] width 662 height 34
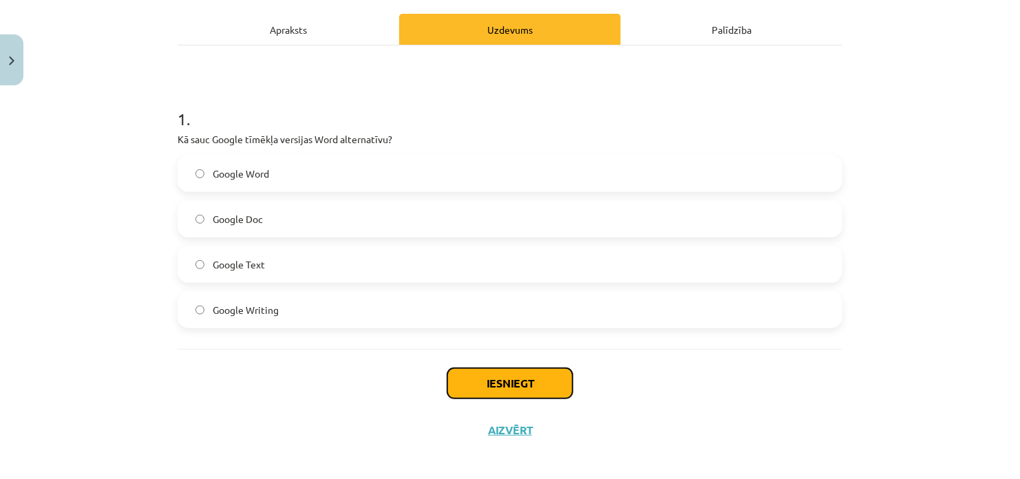
click at [518, 377] on button "Iesniegt" at bounding box center [510, 383] width 125 height 30
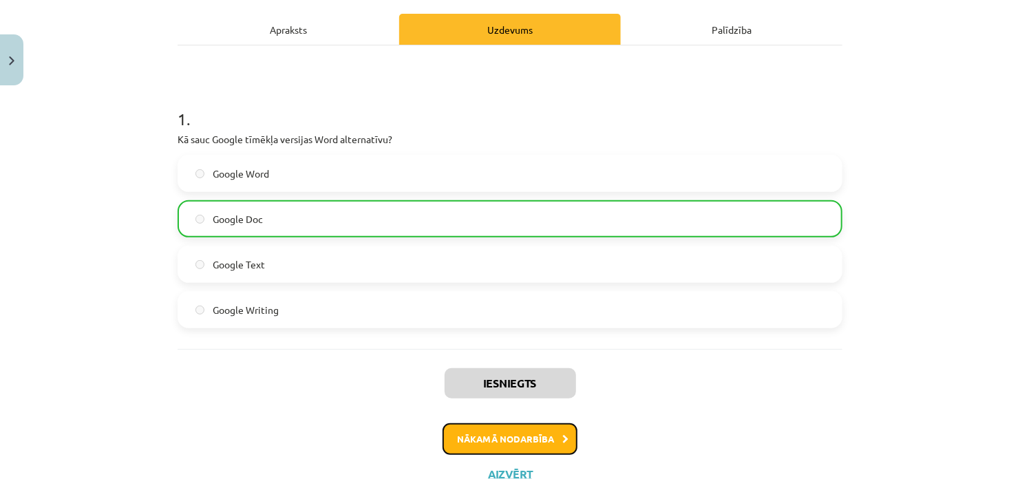
click at [532, 424] on button "Nākamā nodarbība" at bounding box center [510, 439] width 135 height 32
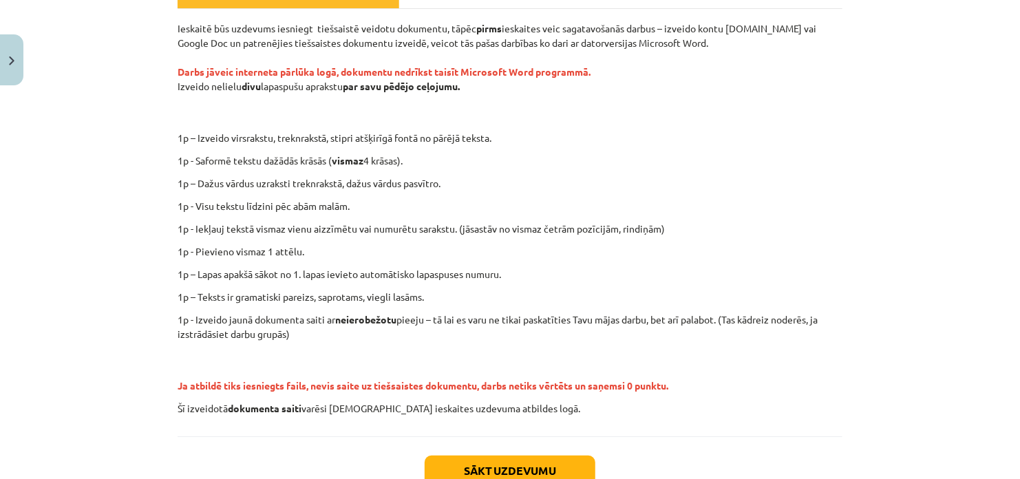
scroll to position [226, 0]
click at [547, 466] on button "Sākt uzdevumu" at bounding box center [510, 470] width 171 height 30
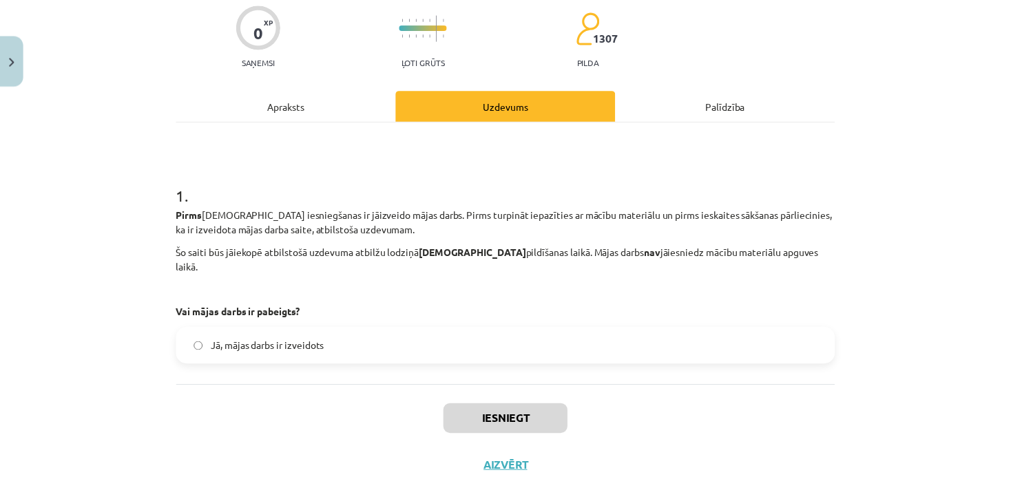
scroll to position [132, 0]
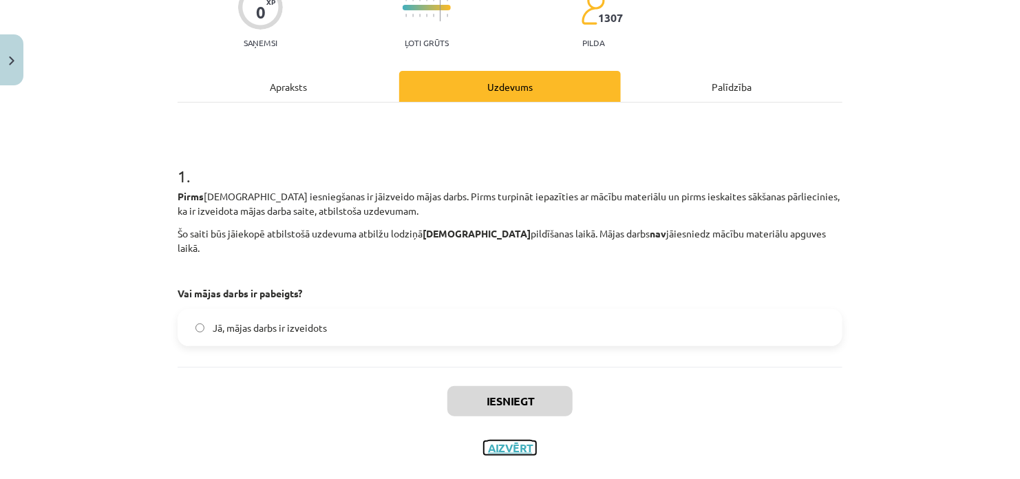
click at [494, 441] on button "Aizvērt" at bounding box center [510, 448] width 52 height 14
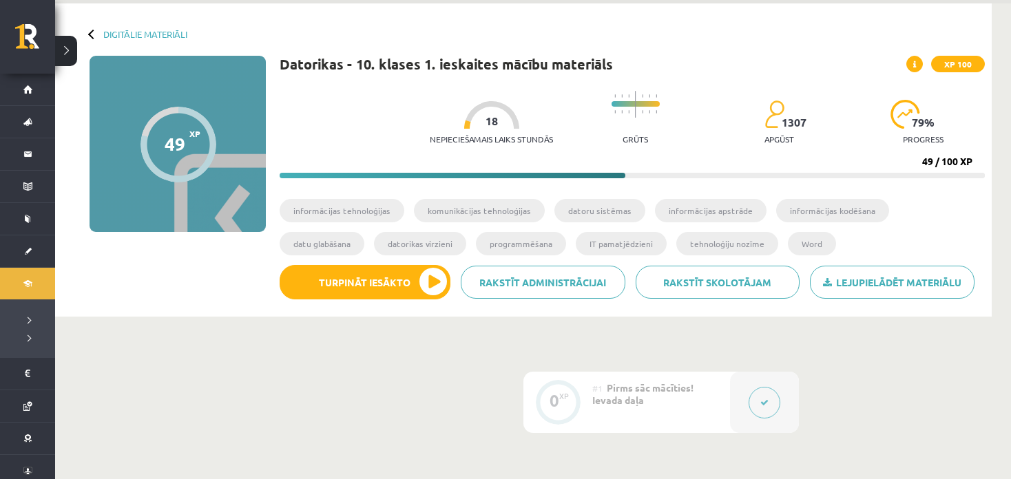
scroll to position [0, 0]
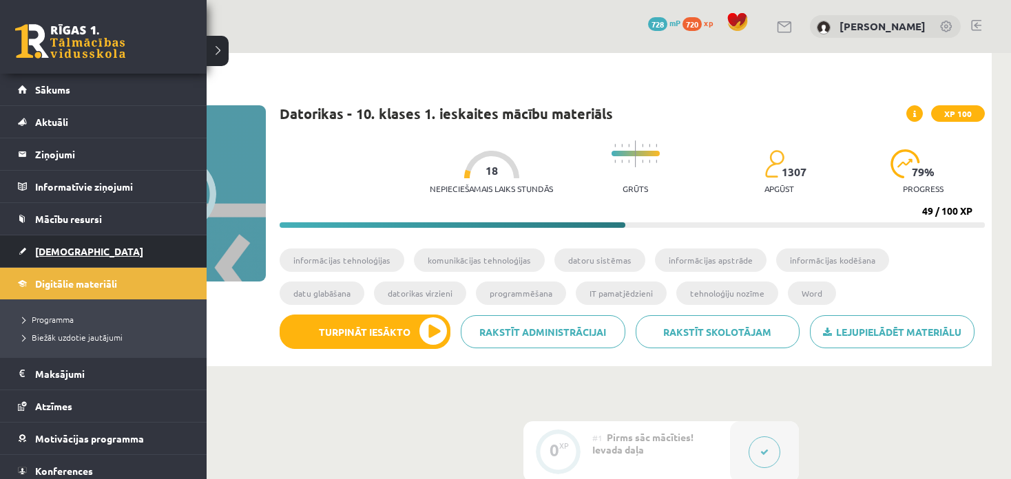
click at [66, 249] on span "[DEMOGRAPHIC_DATA]" at bounding box center [89, 251] width 108 height 12
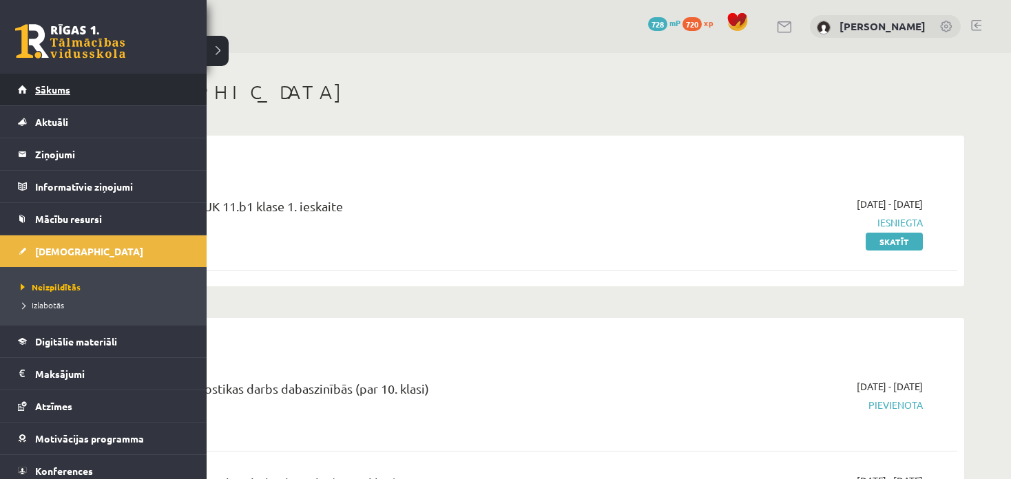
click at [21, 94] on link "Sākums" at bounding box center [103, 90] width 171 height 32
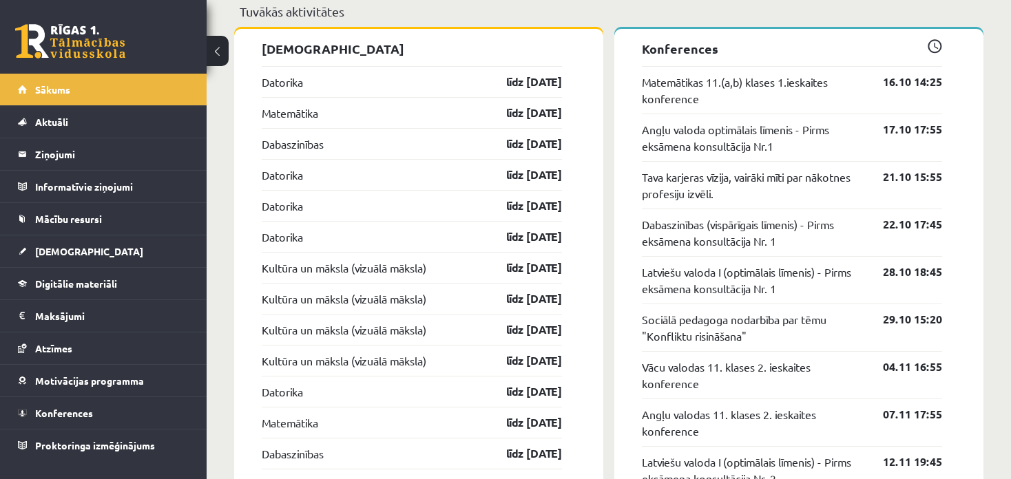
scroll to position [1236, 0]
